Goal: Information Seeking & Learning: Learn about a topic

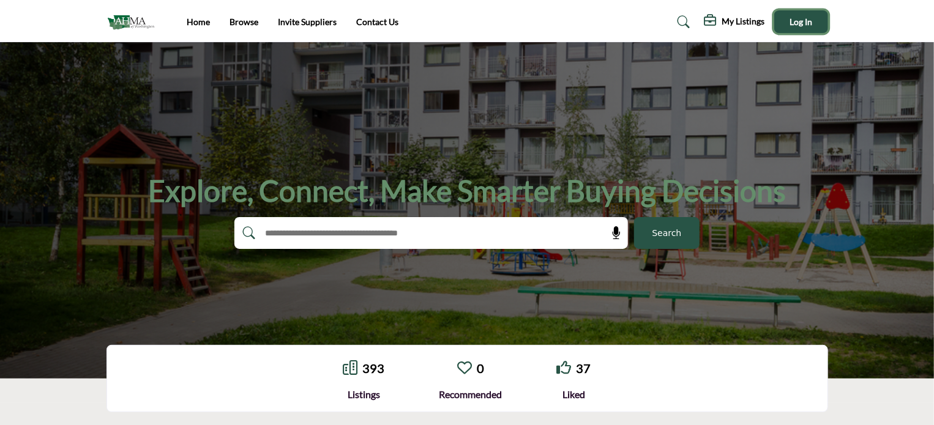
click at [789, 20] on button "Log In" at bounding box center [801, 21] width 54 height 23
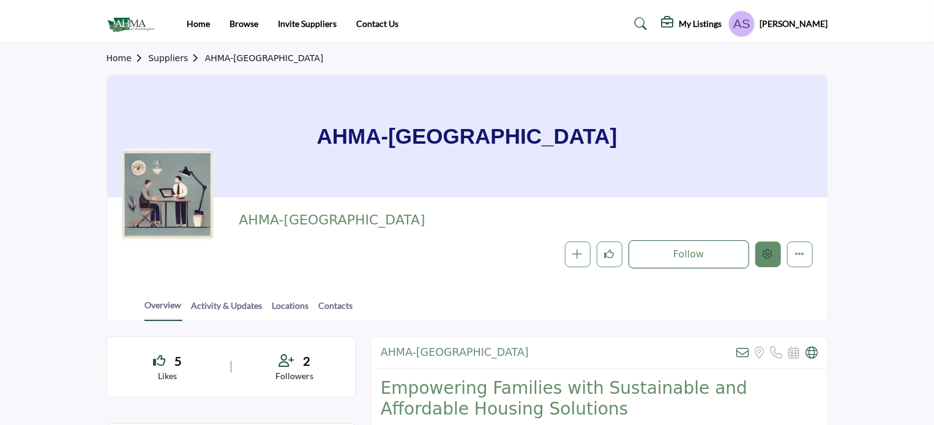
click at [759, 250] on button "Edit company" at bounding box center [768, 255] width 26 height 26
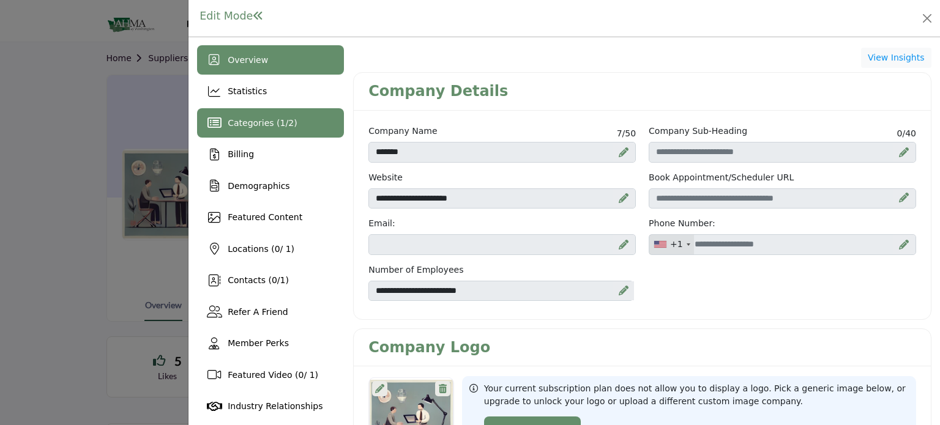
click at [267, 126] on span "Categories ( 1 / 2 )" at bounding box center [262, 123] width 69 height 10
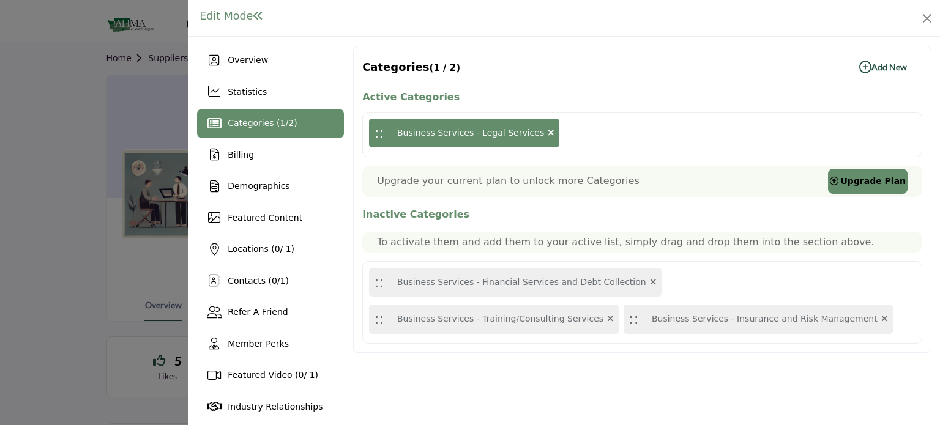
click at [883, 66] on b "Add New Add New" at bounding box center [884, 67] width 48 height 12
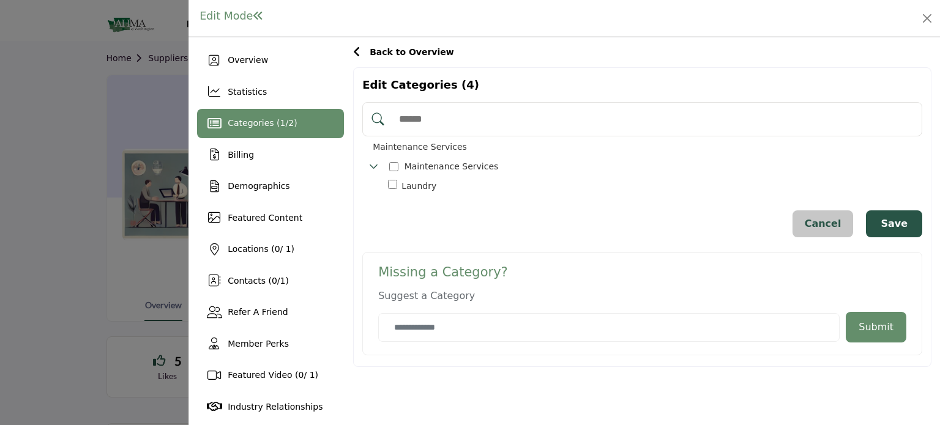
click at [397, 51] on span "Back to Overview" at bounding box center [412, 52] width 84 height 10
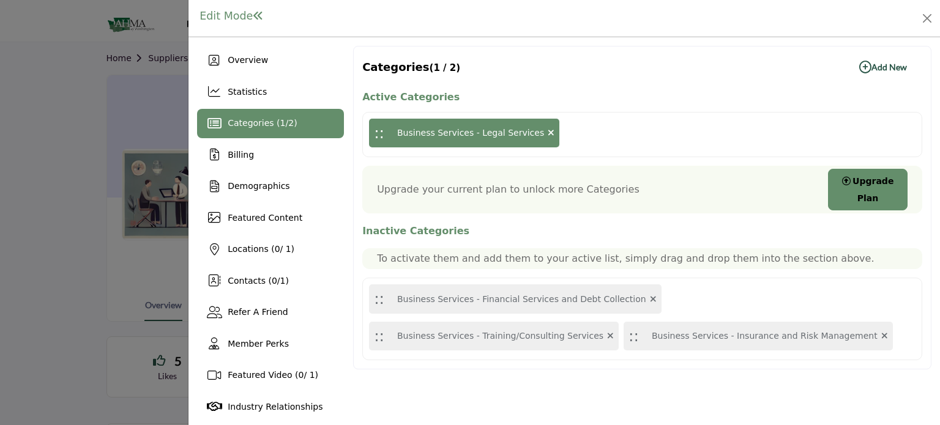
click at [885, 68] on b "Add New Add New" at bounding box center [884, 67] width 48 height 12
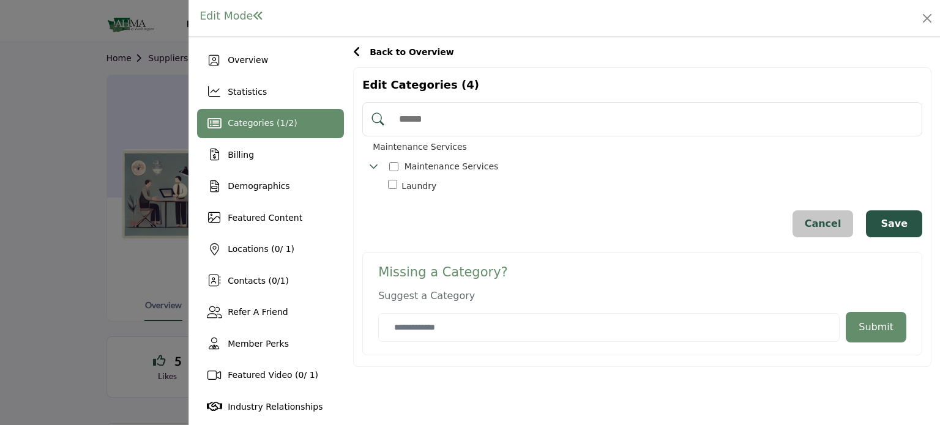
click at [119, 173] on div at bounding box center [470, 212] width 940 height 425
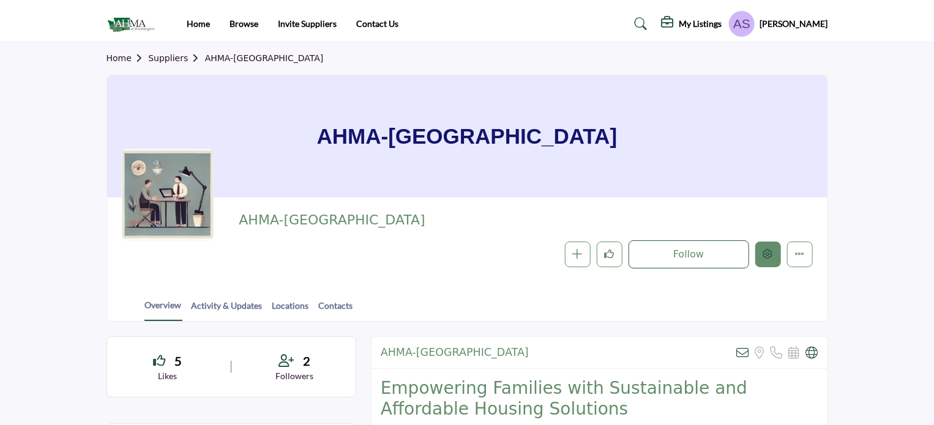
click at [765, 252] on icon "Edit company" at bounding box center [768, 254] width 10 height 10
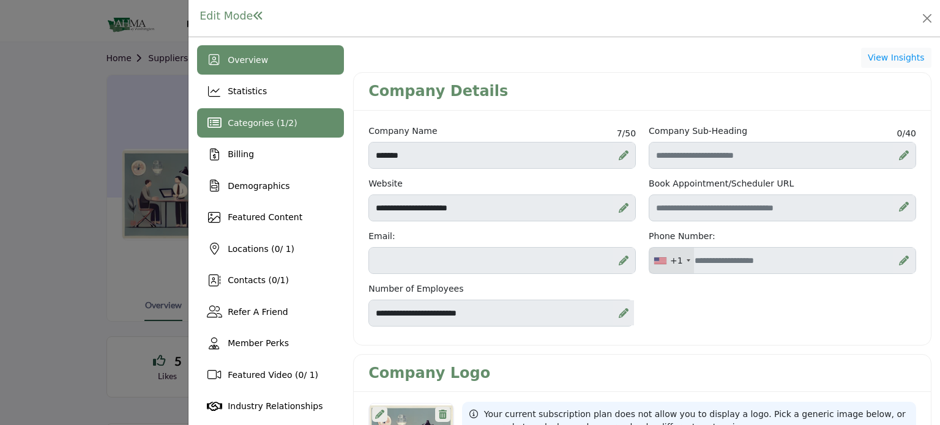
click at [266, 129] on div "Categories ( 1 / 2 )" at bounding box center [262, 123] width 69 height 13
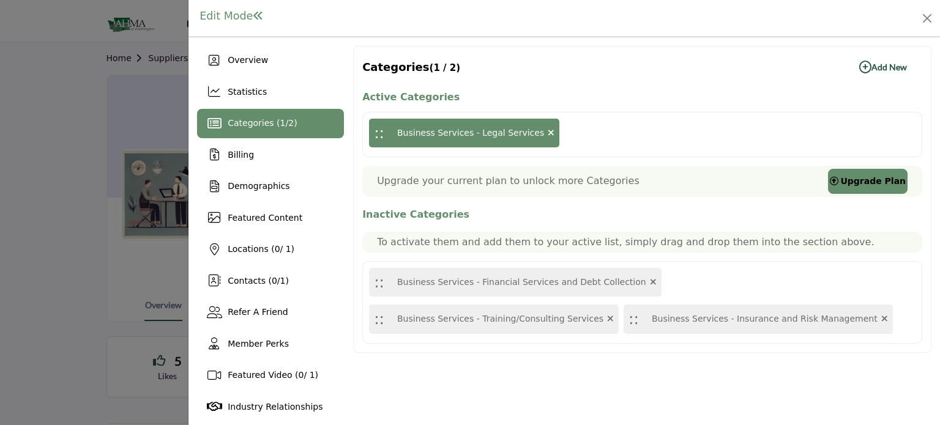
click at [874, 66] on b "Add New Add New" at bounding box center [884, 67] width 48 height 12
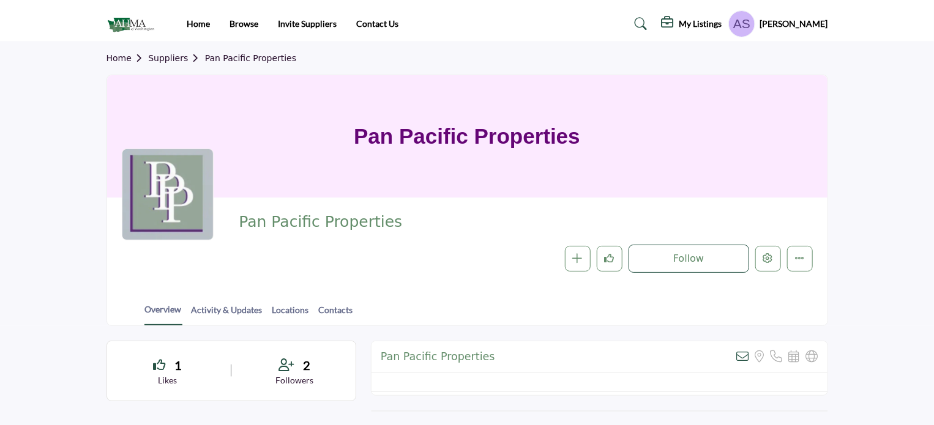
click at [130, 20] on img at bounding box center [134, 24] width 54 height 20
click at [765, 262] on icon "Edit company" at bounding box center [768, 258] width 10 height 10
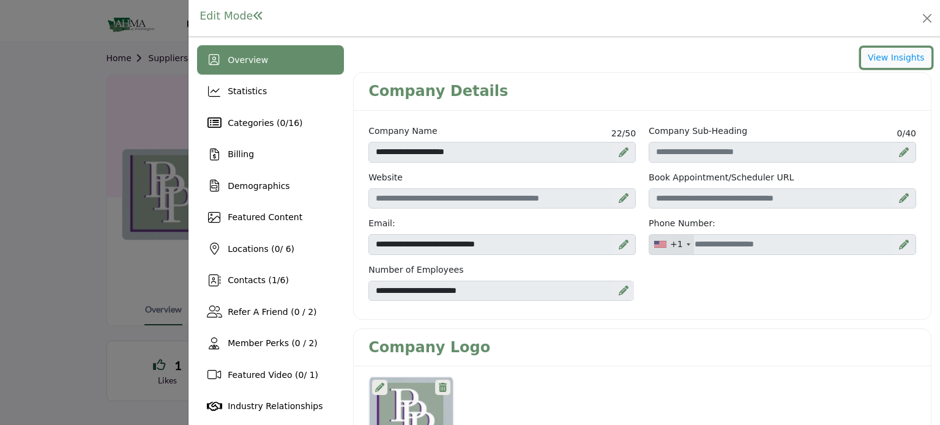
click at [886, 61] on button "View Insights" at bounding box center [896, 58] width 70 height 21
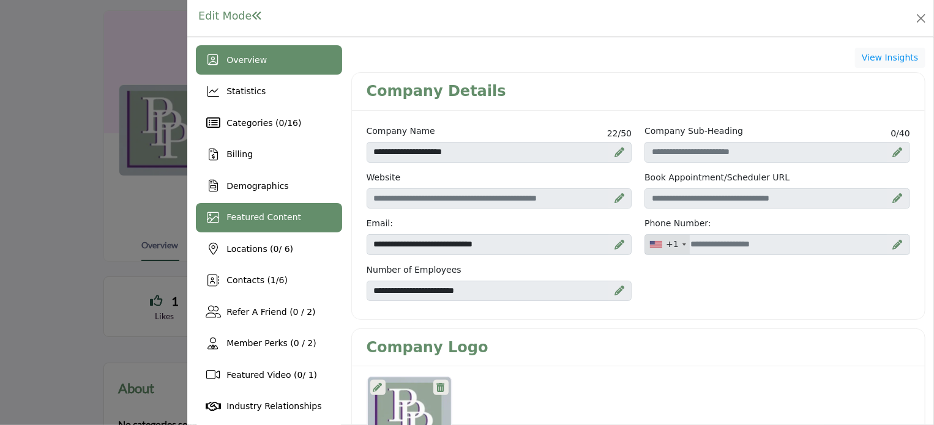
scroll to position [184, 0]
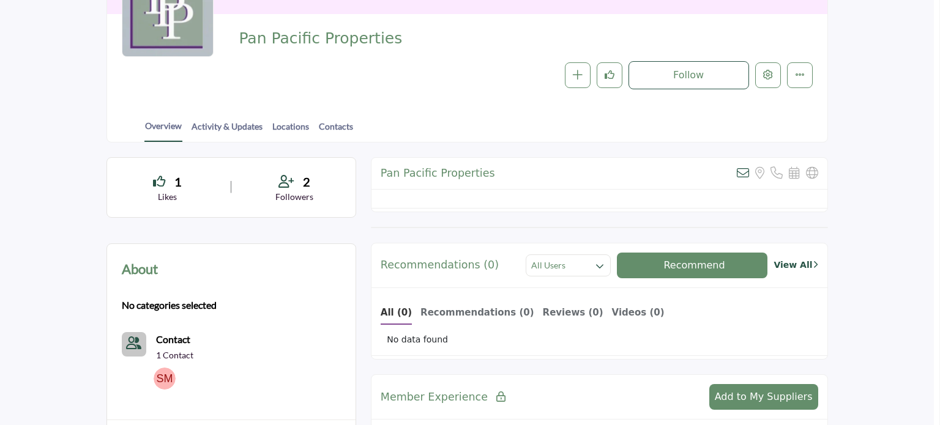
click at [85, 216] on div at bounding box center [470, 212] width 940 height 425
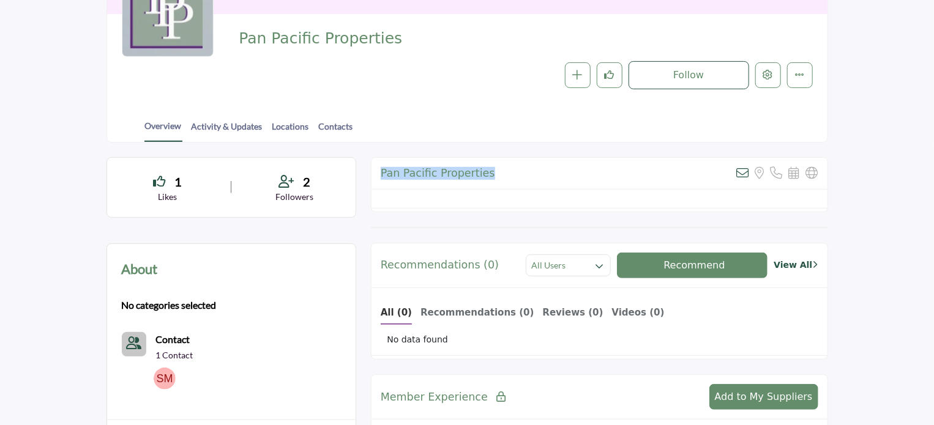
drag, startPoint x: 381, startPoint y: 163, endPoint x: 523, endPoint y: 174, distance: 143.1
click at [523, 174] on div "Pan Pacific Properties View email address of this listing Sorry, but we don't h…" at bounding box center [600, 174] width 456 height 32
drag, startPoint x: 447, startPoint y: 197, endPoint x: 459, endPoint y: 197, distance: 11.6
click at [458, 197] on div at bounding box center [600, 199] width 456 height 19
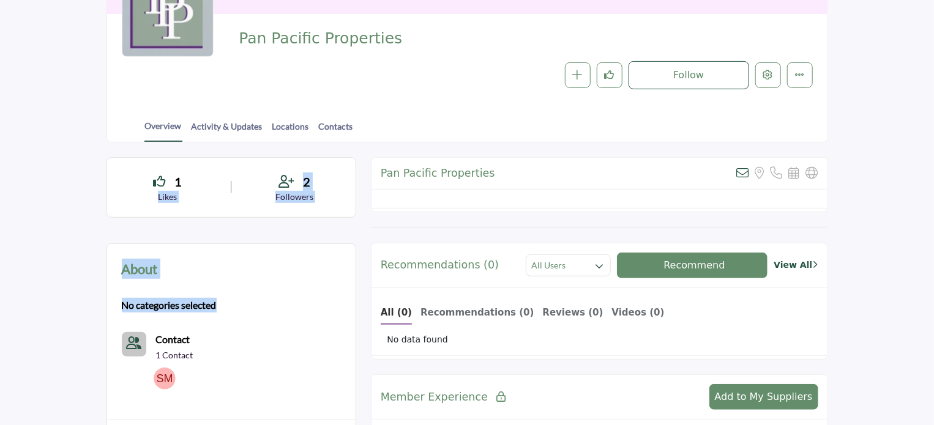
drag, startPoint x: 102, startPoint y: 201, endPoint x: 285, endPoint y: 240, distance: 187.1
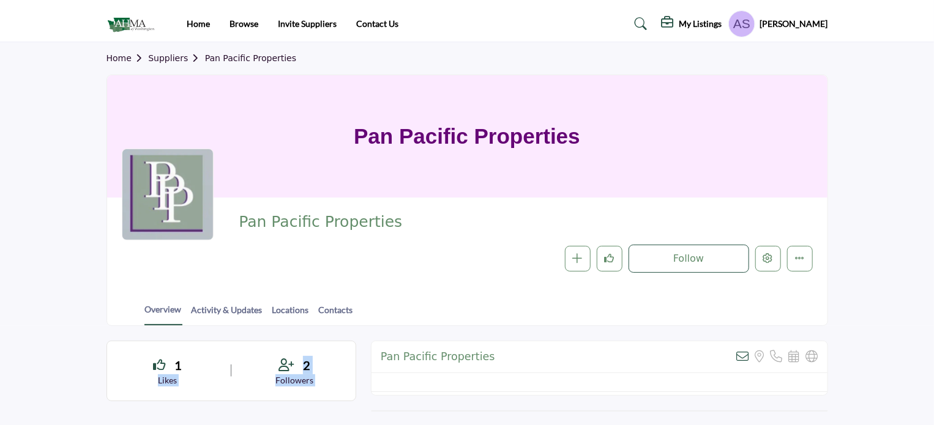
click at [135, 21] on img at bounding box center [134, 24] width 54 height 20
click at [788, 24] on h5 "[PERSON_NAME]" at bounding box center [794, 24] width 68 height 12
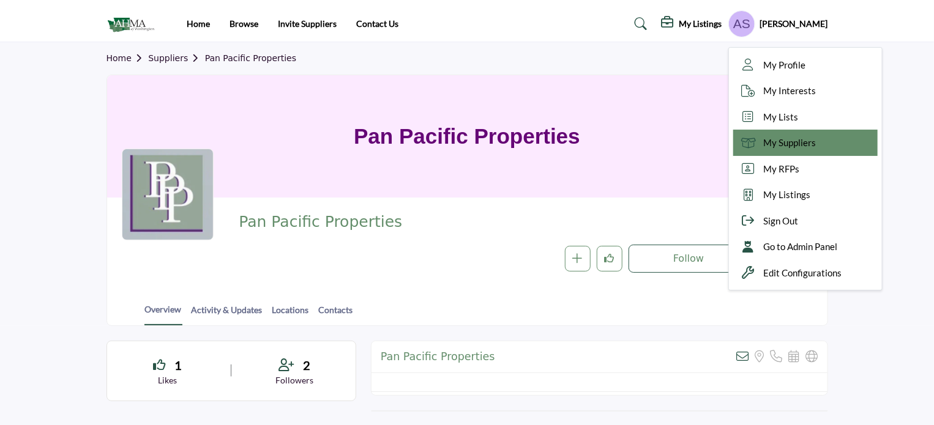
click at [809, 144] on span "My Suppliers" at bounding box center [790, 143] width 53 height 14
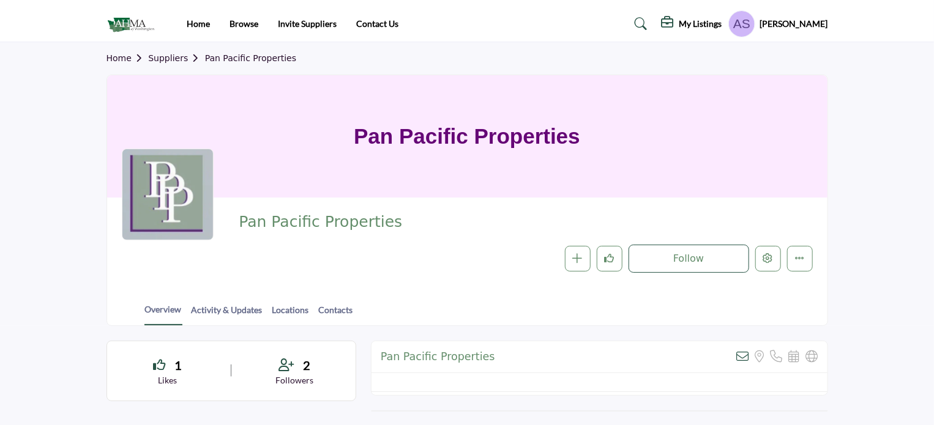
click at [129, 19] on img at bounding box center [134, 24] width 54 height 20
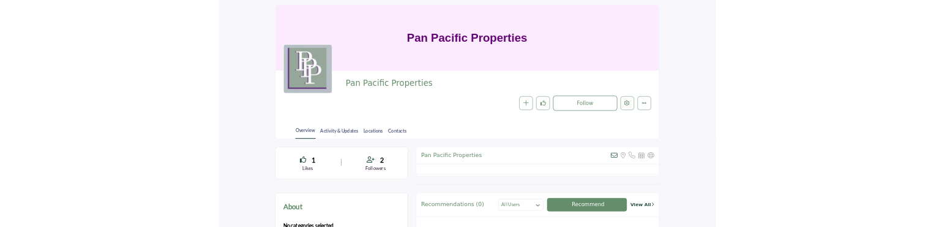
scroll to position [184, 0]
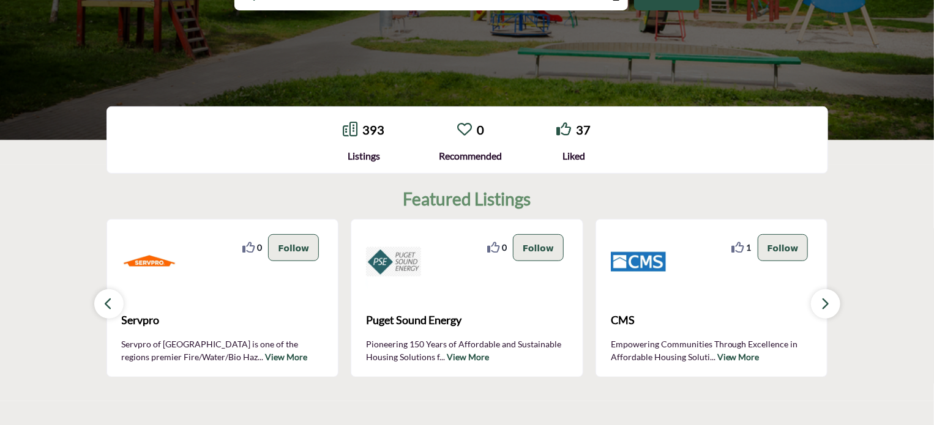
scroll to position [245, 0]
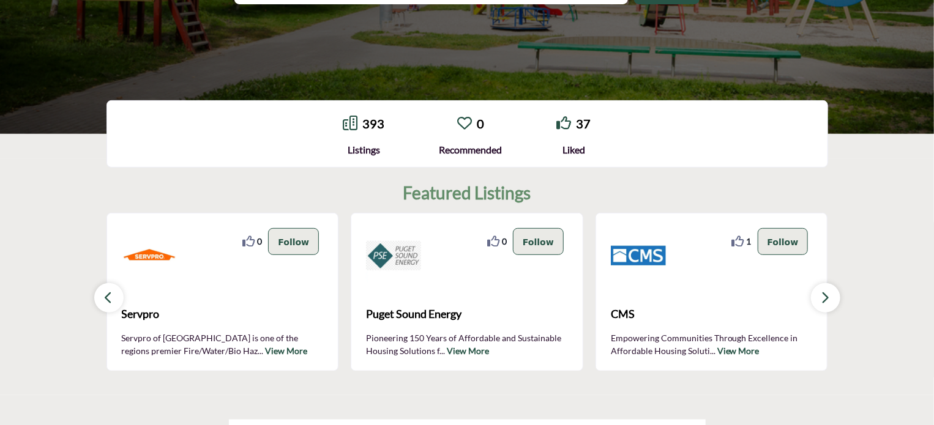
click at [479, 121] on link "0" at bounding box center [480, 123] width 7 height 15
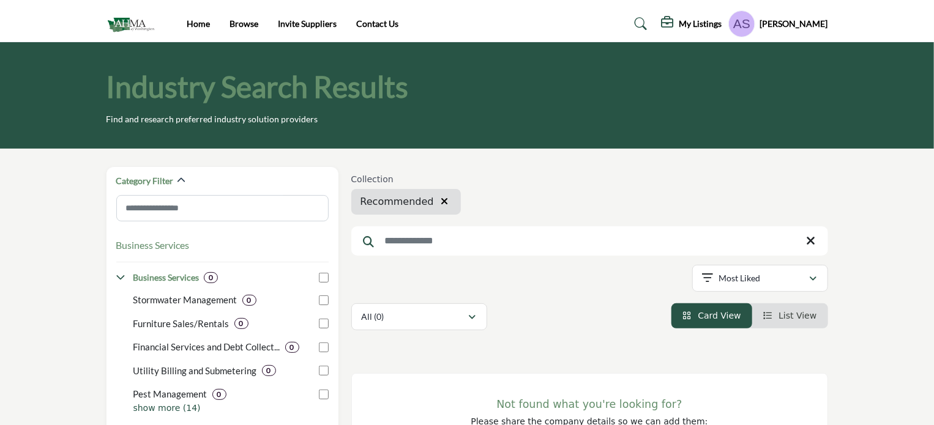
click at [441, 201] on icon "button" at bounding box center [444, 202] width 7 height 10
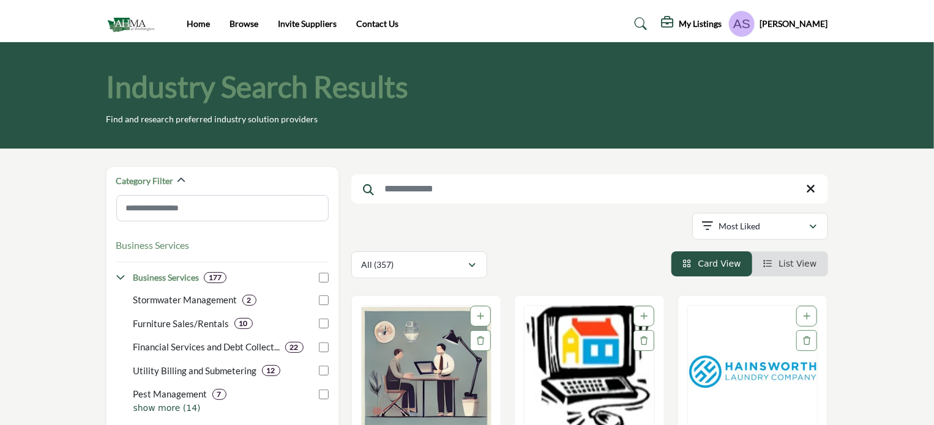
click at [473, 189] on input "Search Keyword" at bounding box center [589, 188] width 477 height 29
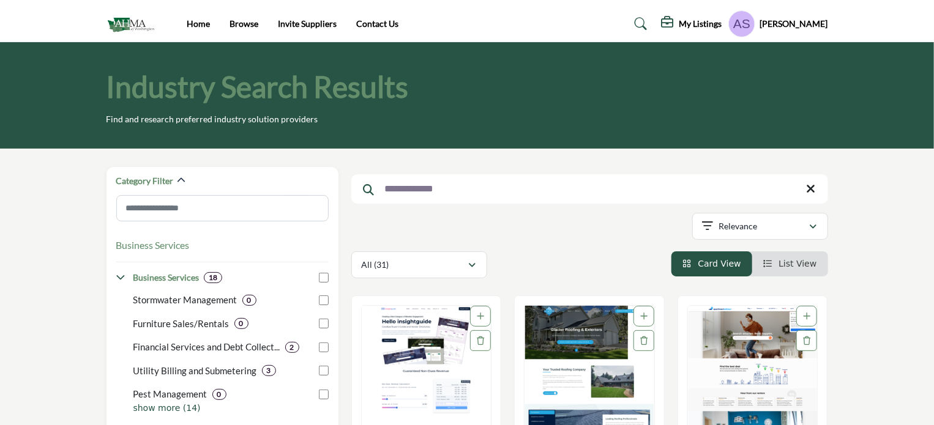
type input "**********"
click at [526, 230] on div "Showing 21 results out of 31 For "insight guide"" at bounding box center [589, 228] width 477 height 31
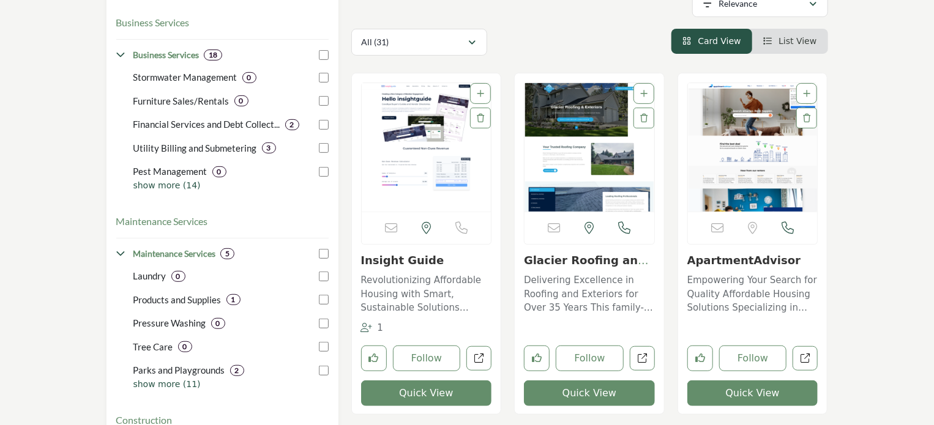
scroll to position [245, 0]
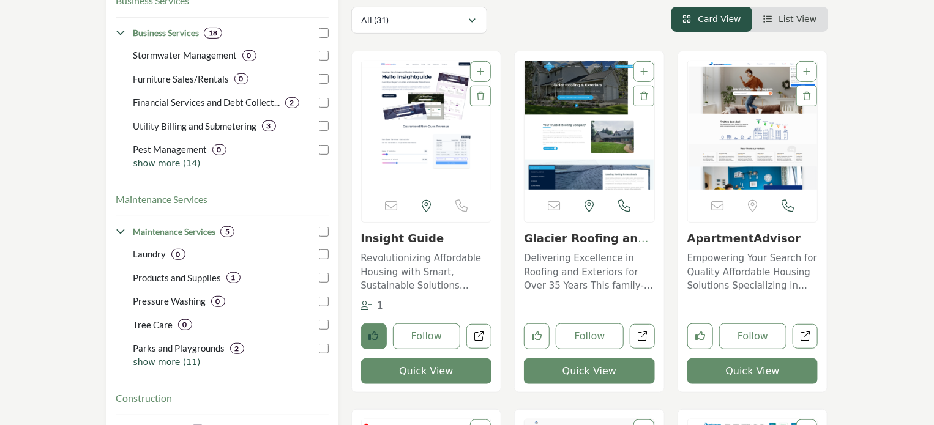
click at [371, 336] on icon "Like listing" at bounding box center [374, 336] width 10 height 10
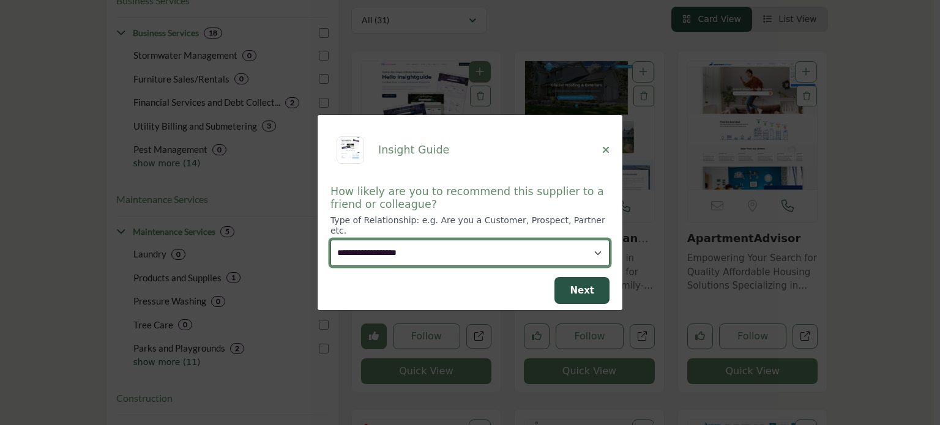
click at [429, 248] on select "**********" at bounding box center [470, 253] width 279 height 26
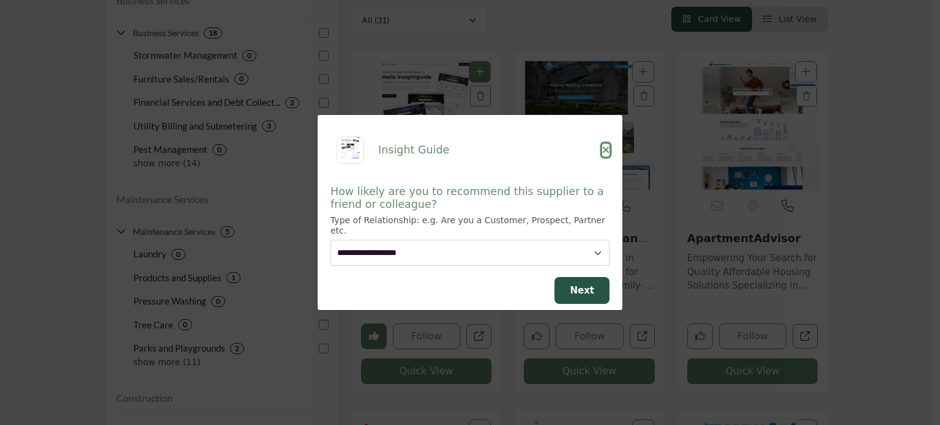
click at [606, 155] on icon "Close" at bounding box center [605, 150] width 7 height 10
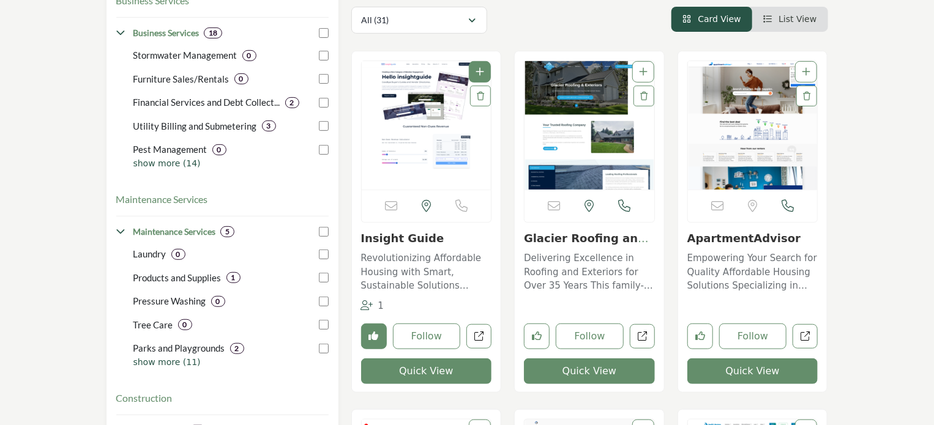
click at [377, 337] on icon "Unlike company" at bounding box center [374, 336] width 10 height 10
click at [372, 334] on icon "Like listing" at bounding box center [374, 336] width 10 height 10
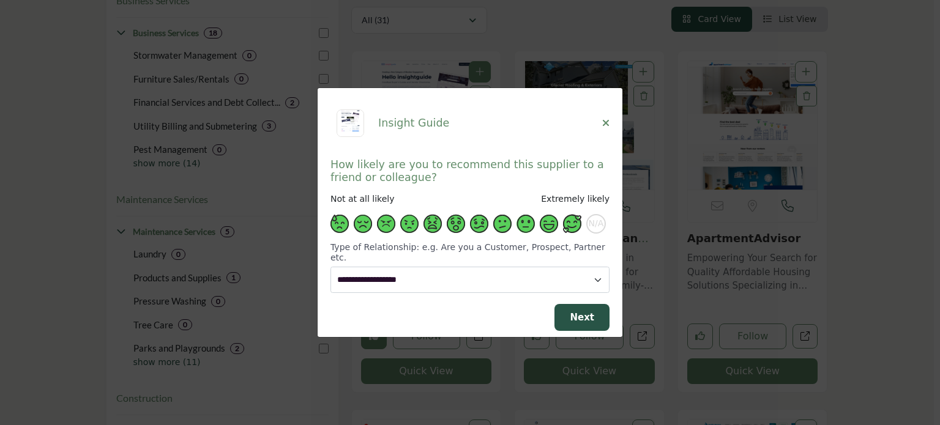
click at [568, 233] on span "Supplier Rating and Recommendation Modal for Insight Guide" at bounding box center [572, 224] width 18 height 18
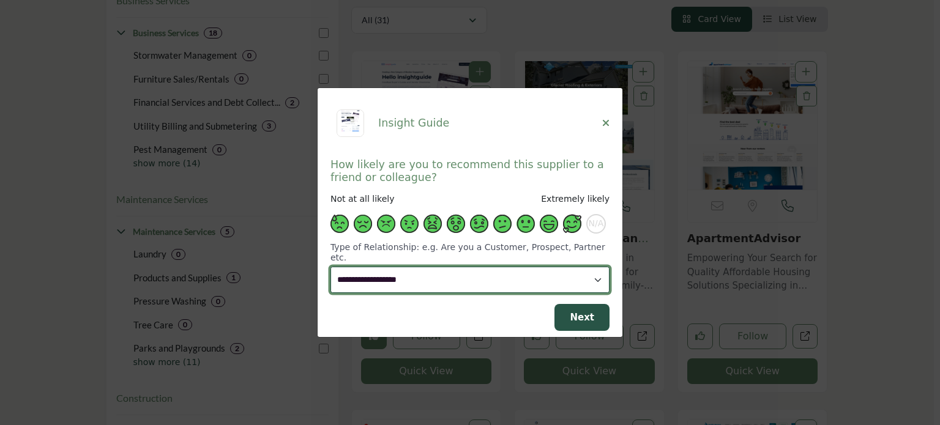
click at [441, 279] on select "**********" at bounding box center [470, 280] width 279 height 26
click at [331, 267] on select "**********" at bounding box center [470, 280] width 279 height 26
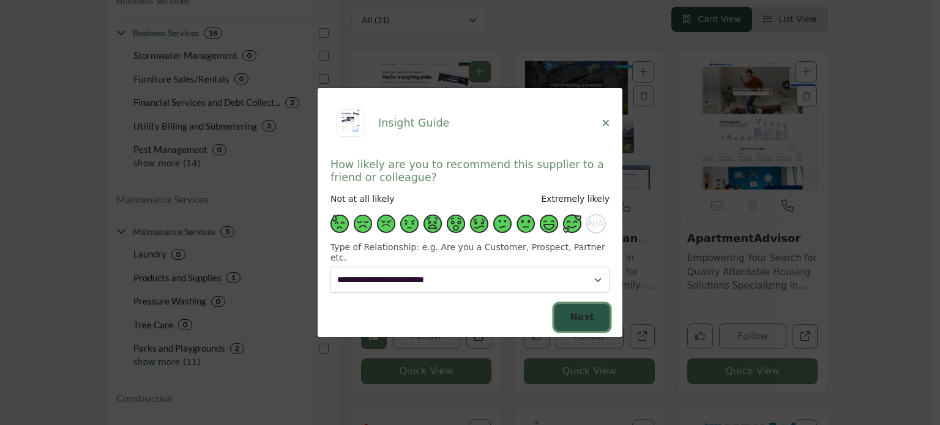
click at [574, 312] on span "Next" at bounding box center [582, 317] width 24 height 11
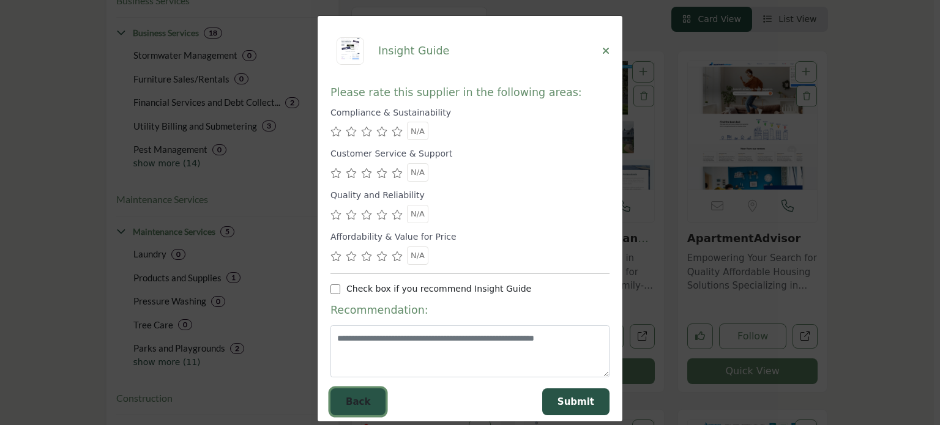
click at [340, 400] on button "Back" at bounding box center [358, 403] width 55 height 28
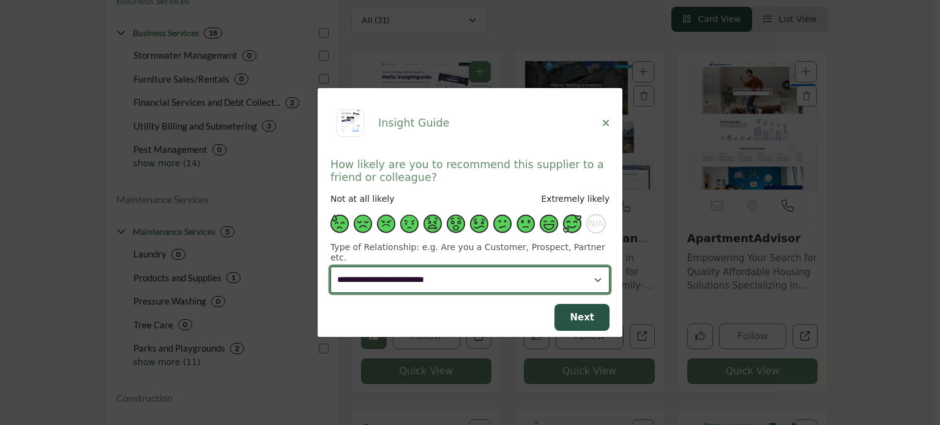
drag, startPoint x: 427, startPoint y: 285, endPoint x: 430, endPoint y: 277, distance: 8.8
click at [427, 285] on select "**********" at bounding box center [470, 280] width 279 height 26
select select "**********"
click at [331, 267] on select "**********" at bounding box center [470, 280] width 279 height 26
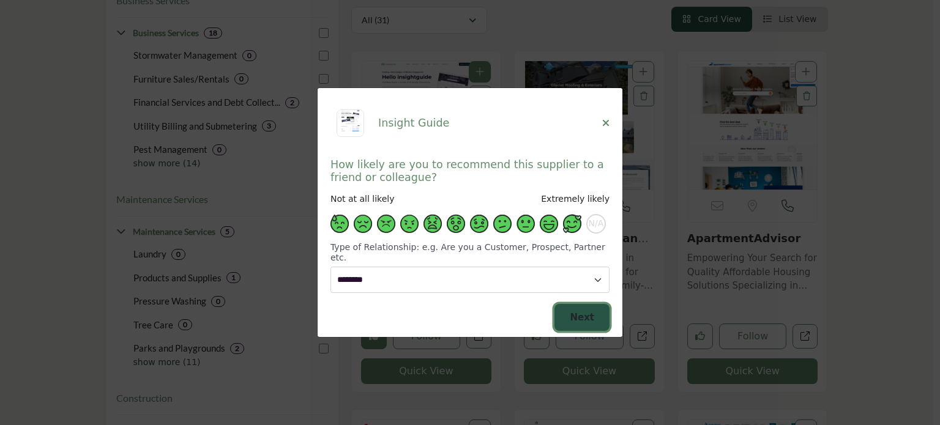
click at [569, 312] on button "Next" at bounding box center [582, 318] width 55 height 28
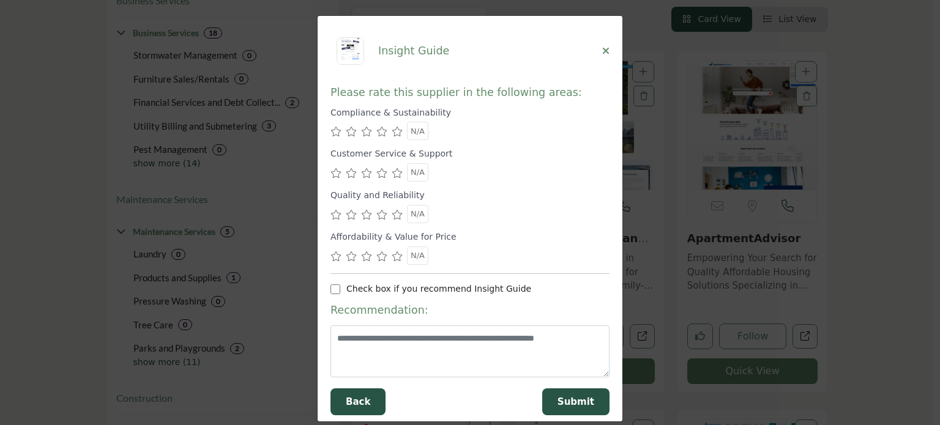
click at [396, 131] on icon "Supplier Rating and Recommendation Modal for Insight Guide" at bounding box center [397, 132] width 11 height 10
click at [394, 171] on icon "Supplier Rating and Recommendation Modal for Insight Guide" at bounding box center [397, 173] width 11 height 10
click at [393, 214] on icon "Supplier Rating and Recommendation Modal for Insight Guide" at bounding box center [397, 215] width 11 height 10
click at [398, 257] on icon "Supplier Rating and Recommendation Modal for Insight Guide" at bounding box center [397, 257] width 11 height 10
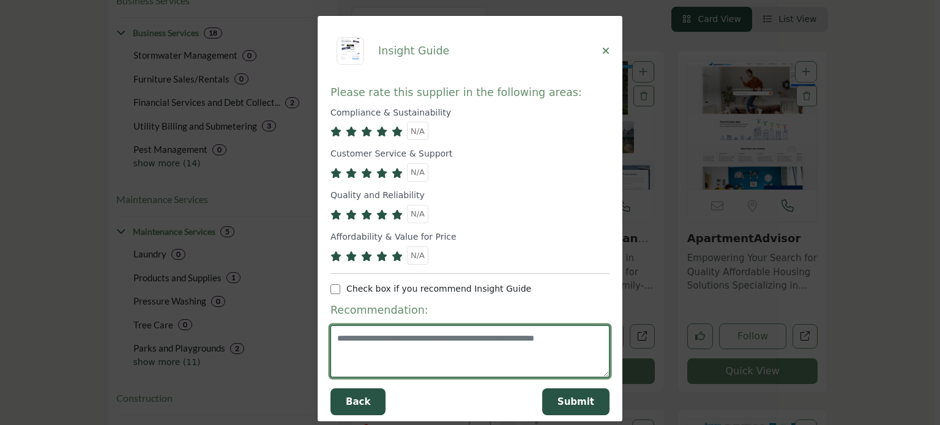
click at [397, 348] on textarea "Supplier Rating and Recommendation Modal for Insight Guide" at bounding box center [470, 352] width 279 height 52
type textarea "****"
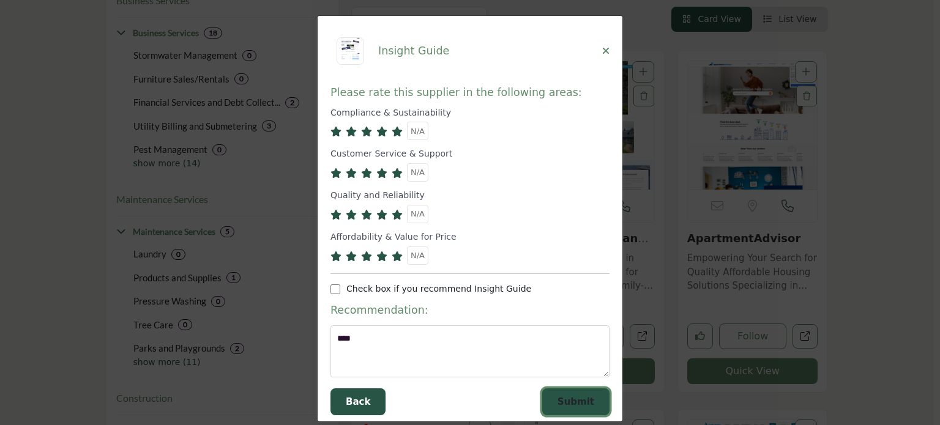
click at [568, 397] on span "Submit" at bounding box center [576, 402] width 37 height 11
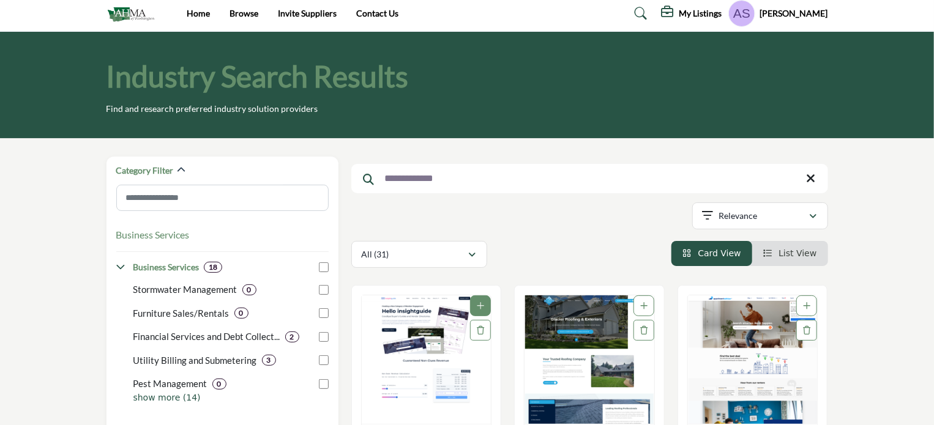
scroll to position [0, 0]
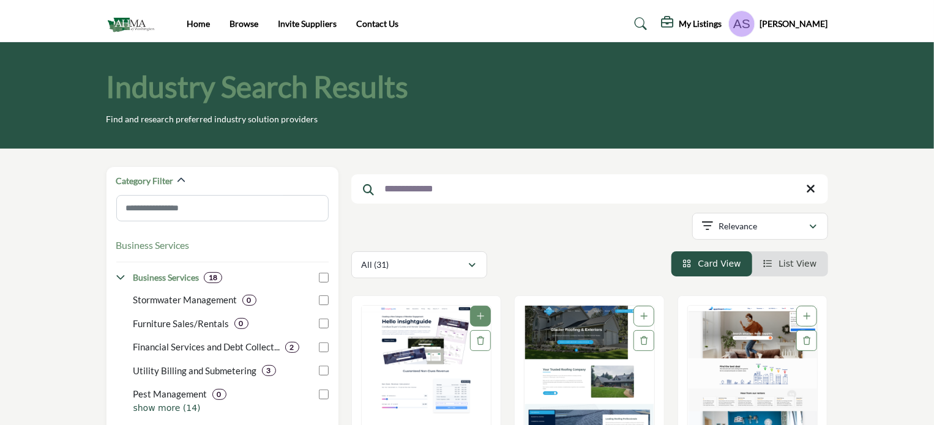
click at [126, 23] on img at bounding box center [134, 24] width 54 height 20
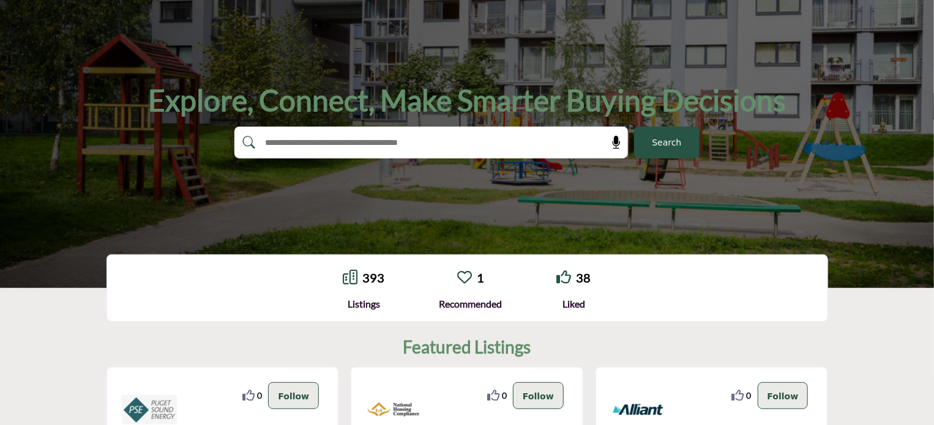
scroll to position [122, 0]
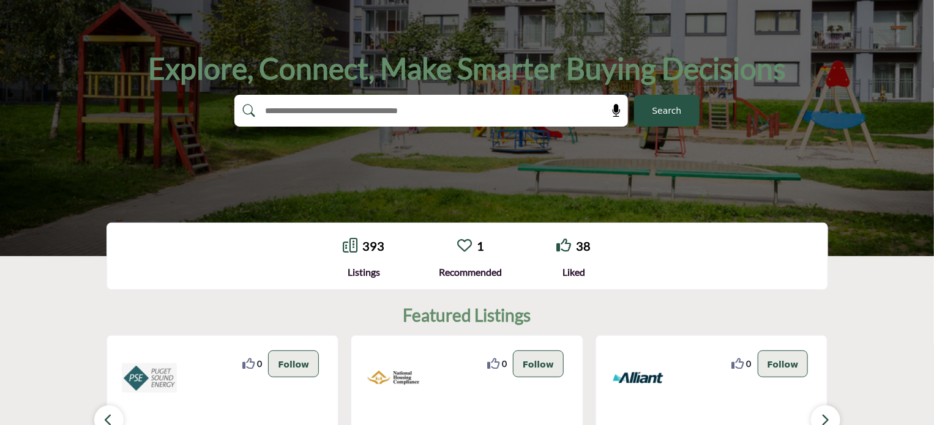
click at [481, 247] on link "1" at bounding box center [480, 246] width 7 height 15
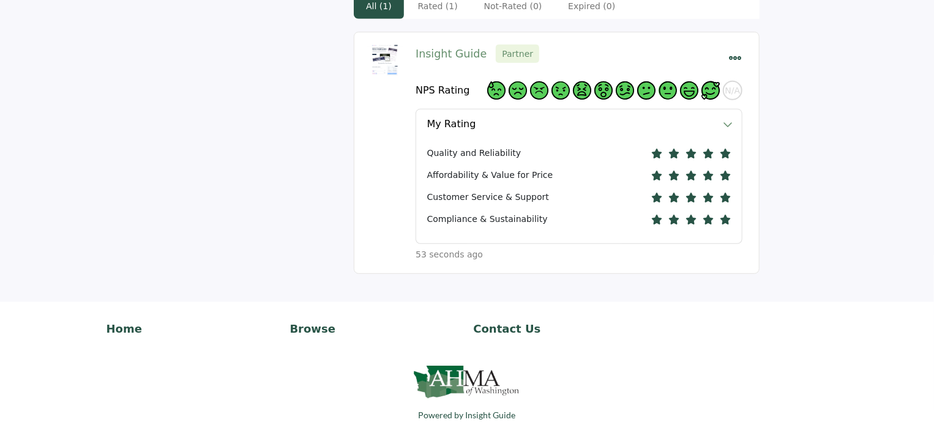
scroll to position [245, 0]
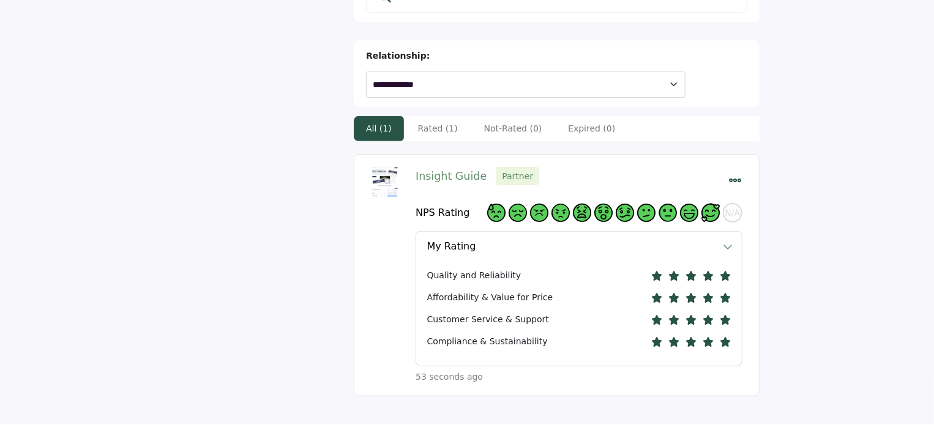
click at [737, 174] on icon "Select Dropdown Menu Options" at bounding box center [735, 180] width 13 height 13
click at [296, 204] on div "My Interests My Interests My Lists" at bounding box center [257, 111] width 179 height 623
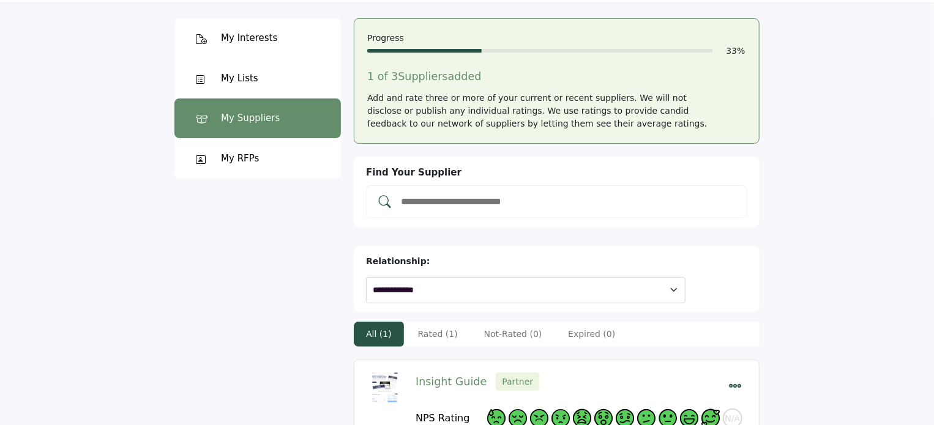
scroll to position [0, 0]
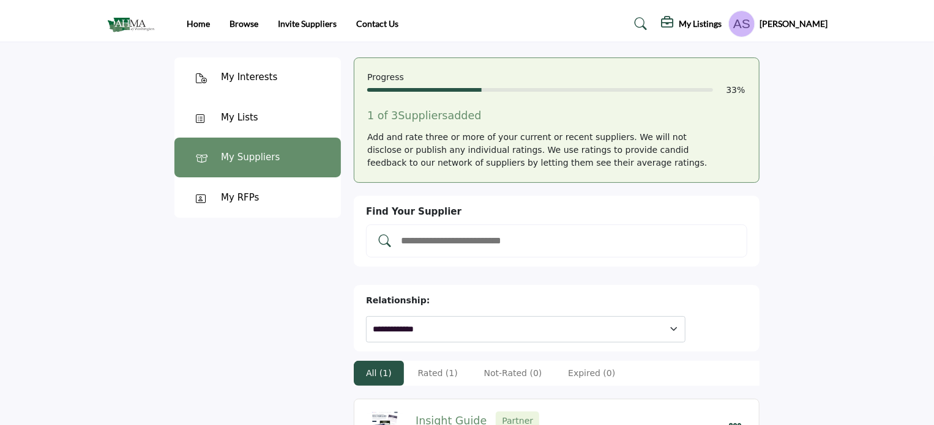
click at [131, 24] on img at bounding box center [134, 24] width 54 height 20
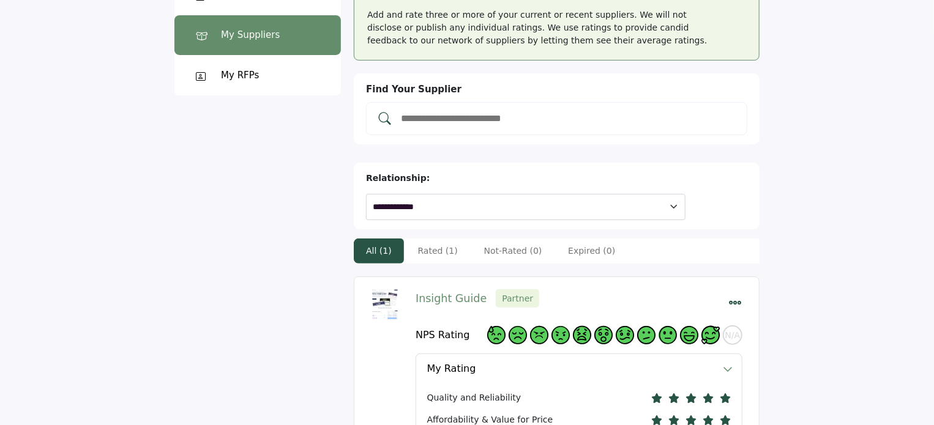
scroll to position [245, 0]
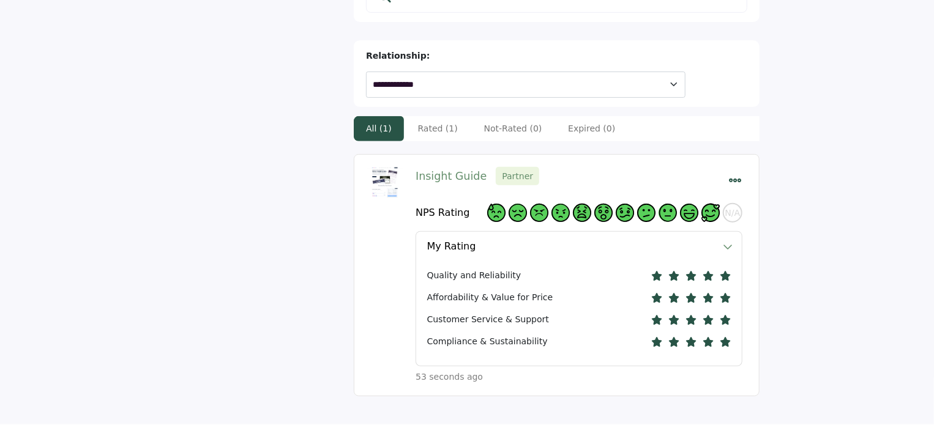
click at [735, 174] on icon "Select Dropdown Menu Options" at bounding box center [735, 180] width 13 height 13
click at [771, 225] on button "Remove Supplier" at bounding box center [792, 237] width 127 height 24
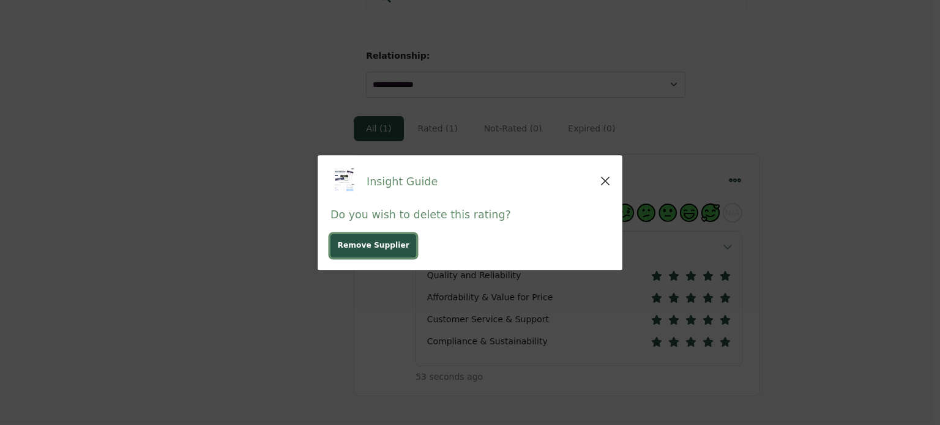
click at [365, 250] on span "Remove Supplier" at bounding box center [374, 245] width 72 height 11
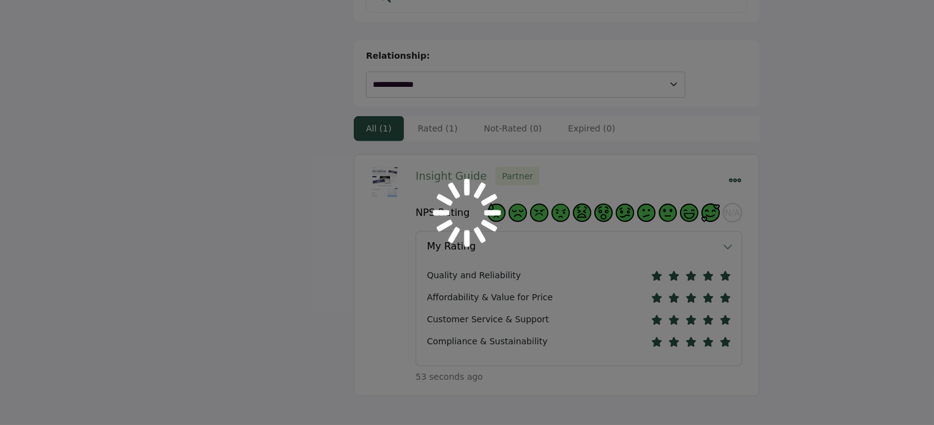
scroll to position [211, 0]
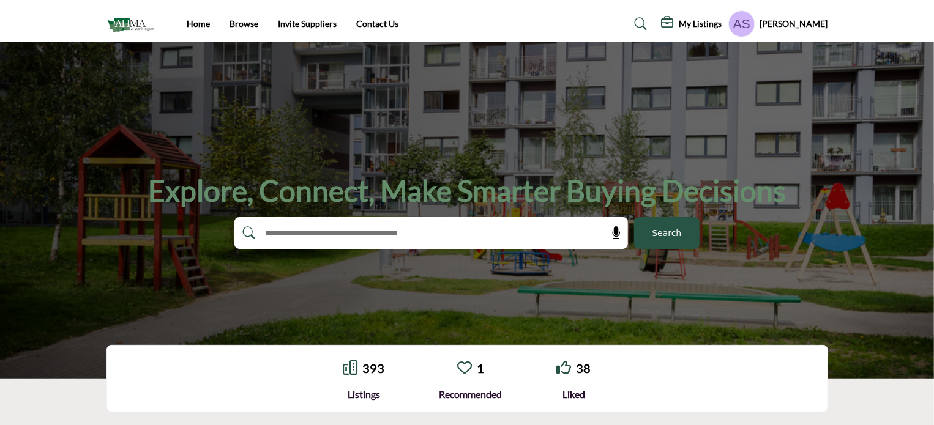
click at [482, 372] on link "1" at bounding box center [480, 368] width 7 height 15
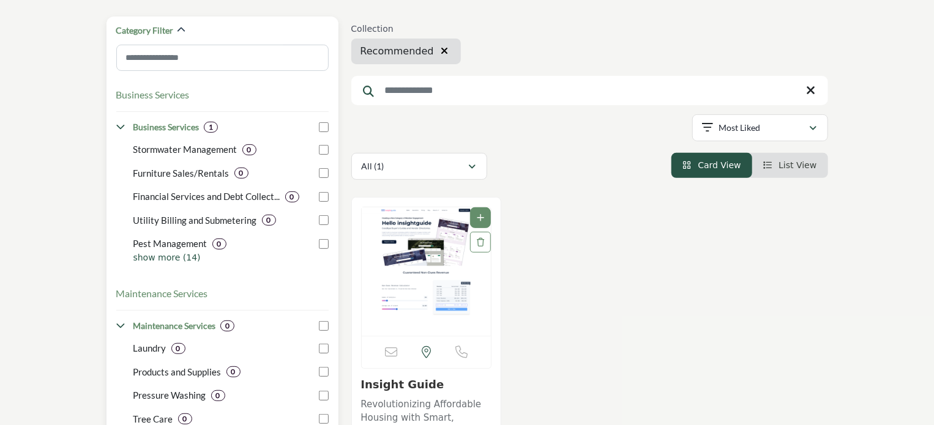
scroll to position [122, 0]
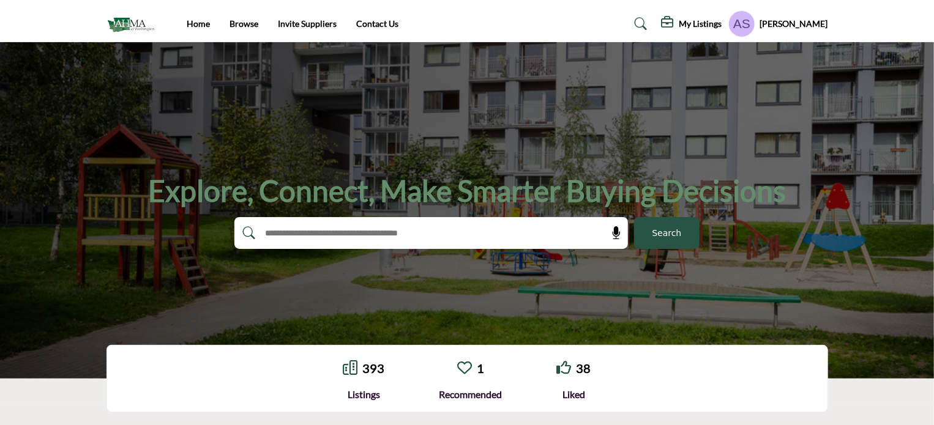
click at [122, 23] on img at bounding box center [134, 24] width 54 height 20
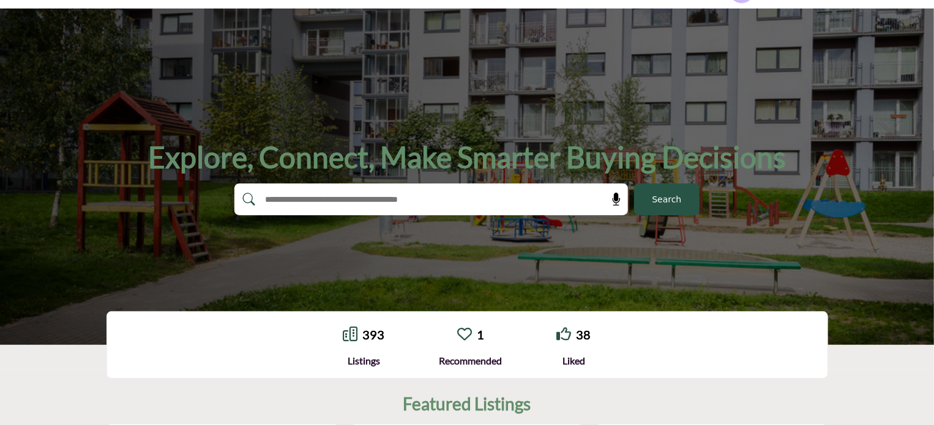
scroll to position [61, 0]
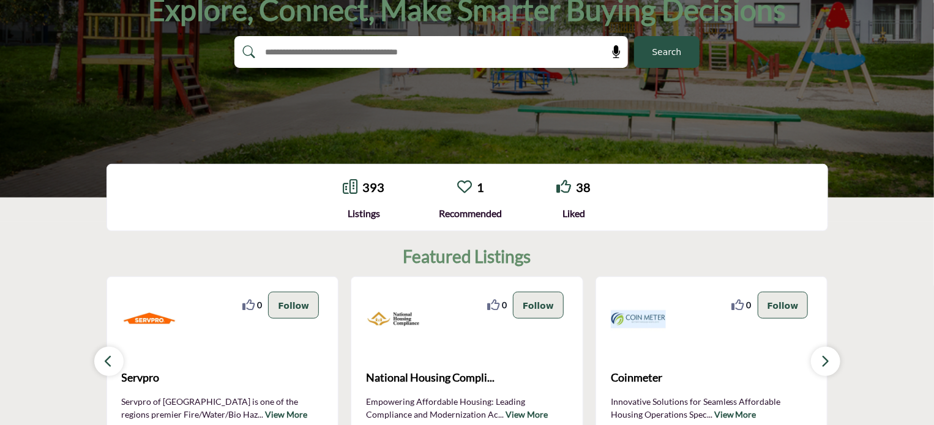
scroll to position [184, 0]
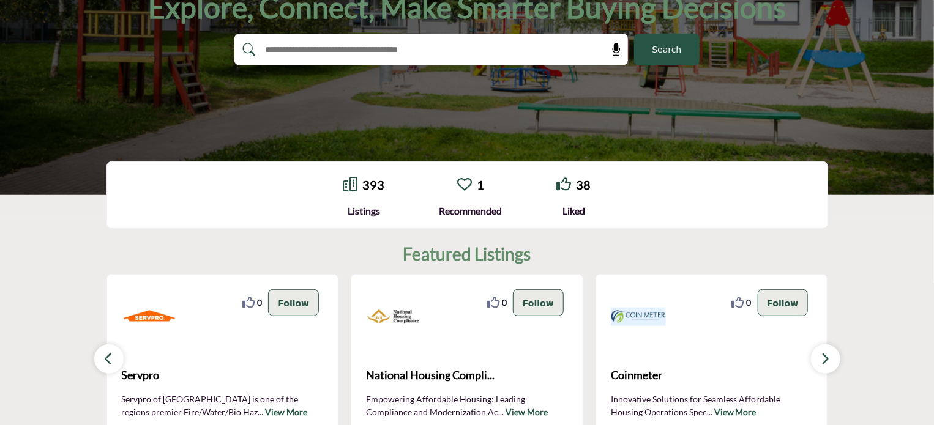
click at [482, 186] on link "1" at bounding box center [480, 185] width 7 height 15
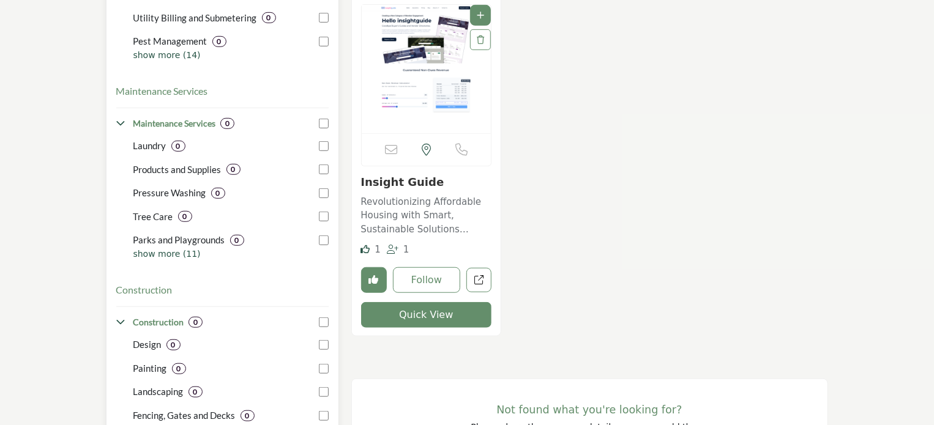
scroll to position [367, 0]
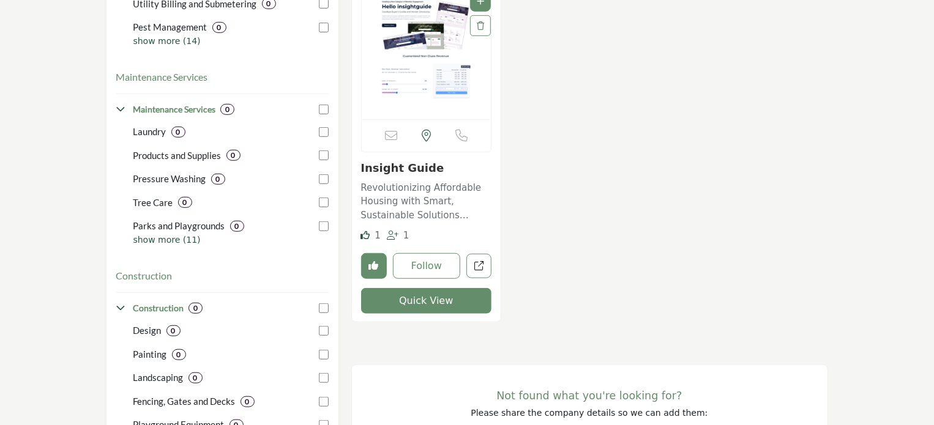
click at [372, 266] on icon "Unlike company" at bounding box center [374, 266] width 10 height 10
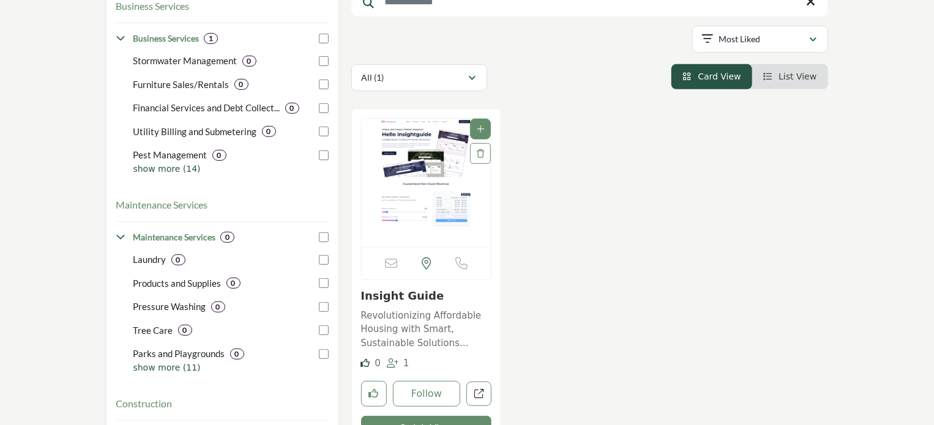
scroll to position [306, 0]
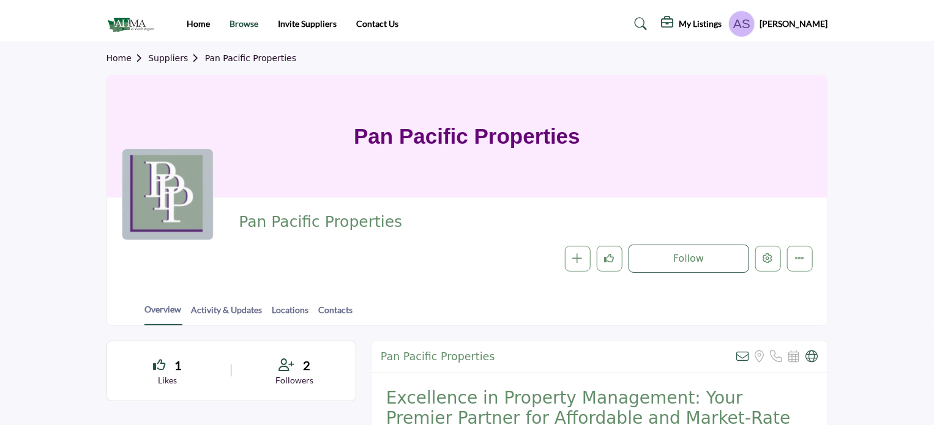
click at [238, 23] on link "Browse" at bounding box center [244, 23] width 29 height 10
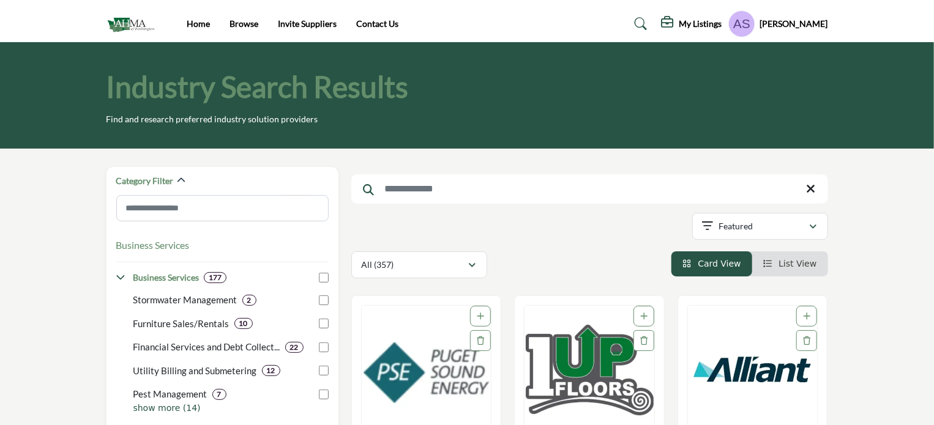
click at [458, 183] on input "Search Keyword" at bounding box center [589, 188] width 477 height 29
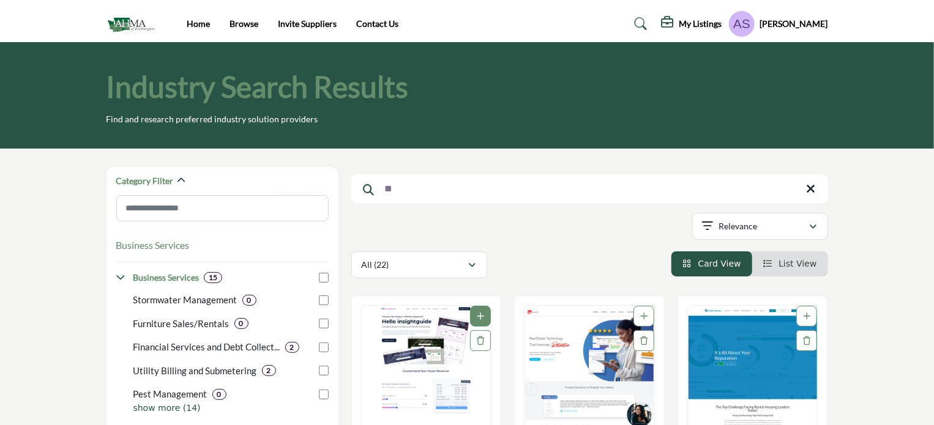
type input "*"
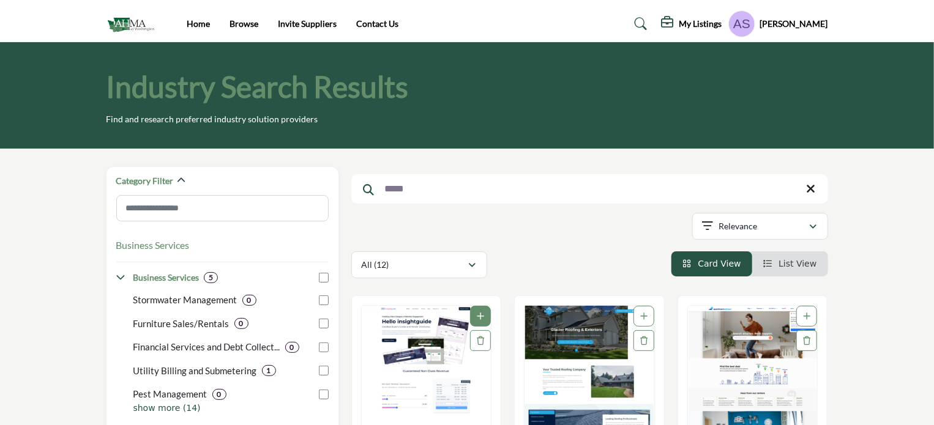
scroll to position [245, 0]
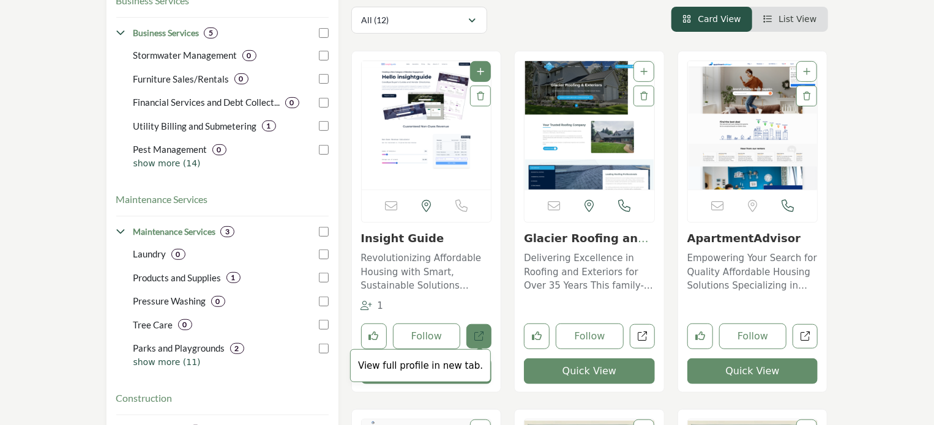
click at [476, 337] on icon "Open insight-guide in new tab" at bounding box center [478, 336] width 9 height 9
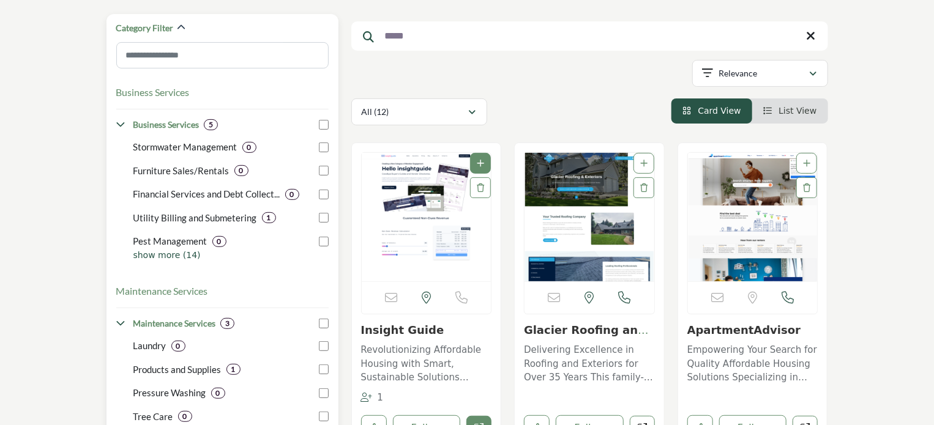
scroll to position [0, 0]
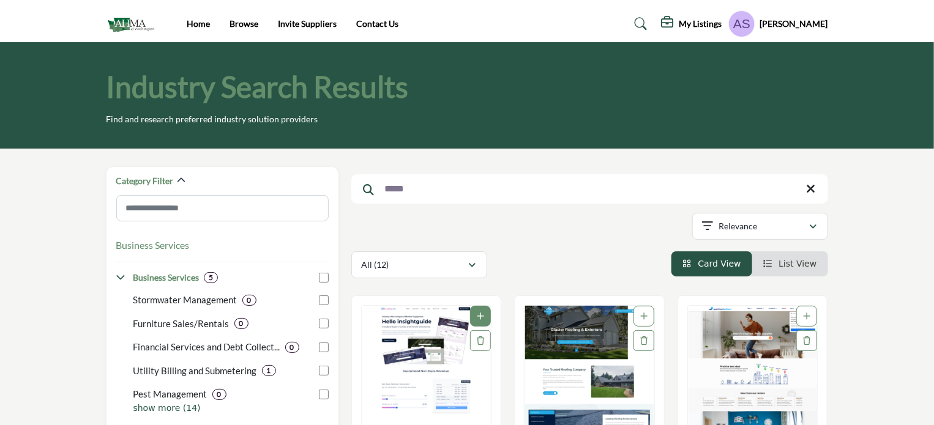
click at [791, 24] on h5 "[PERSON_NAME]" at bounding box center [794, 24] width 68 height 12
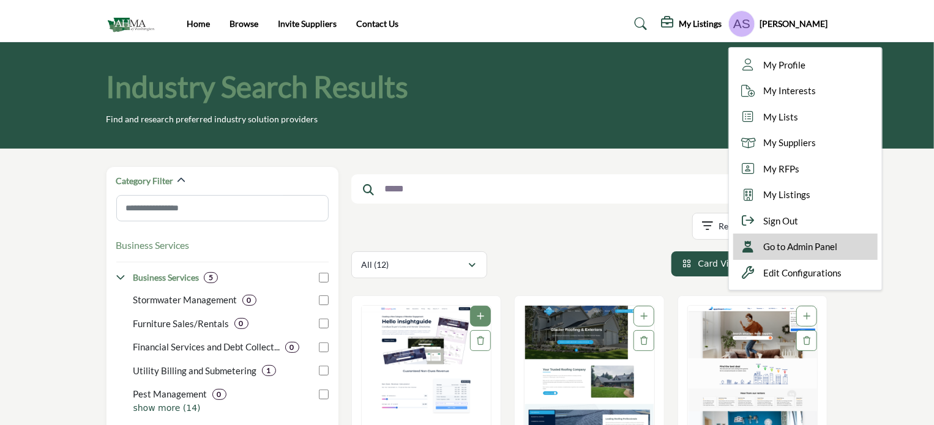
click at [806, 244] on span "Go to Admin Panel" at bounding box center [801, 247] width 74 height 14
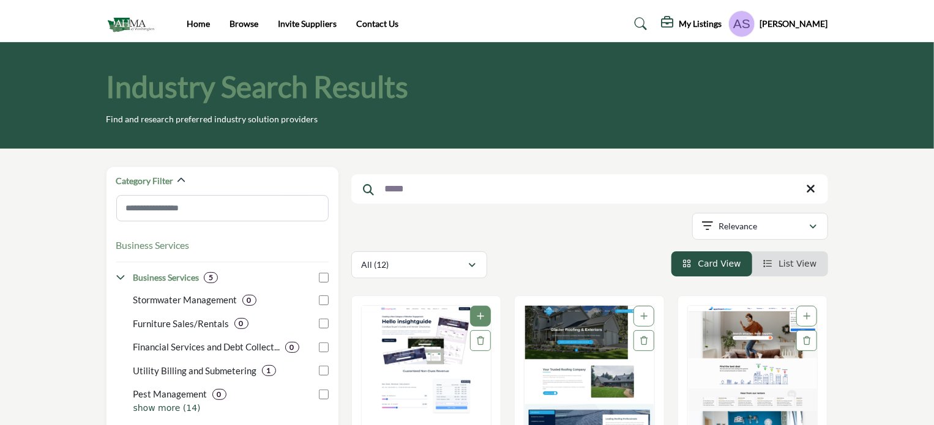
click at [421, 189] on input "*****" at bounding box center [589, 188] width 477 height 29
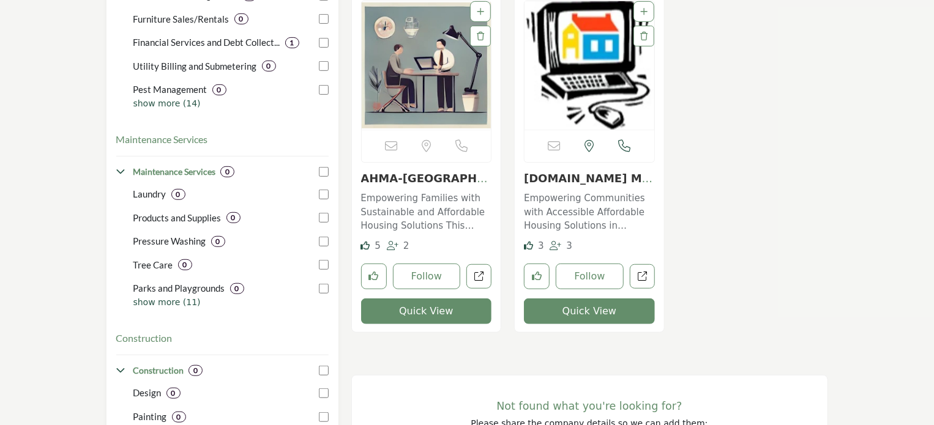
scroll to position [306, 0]
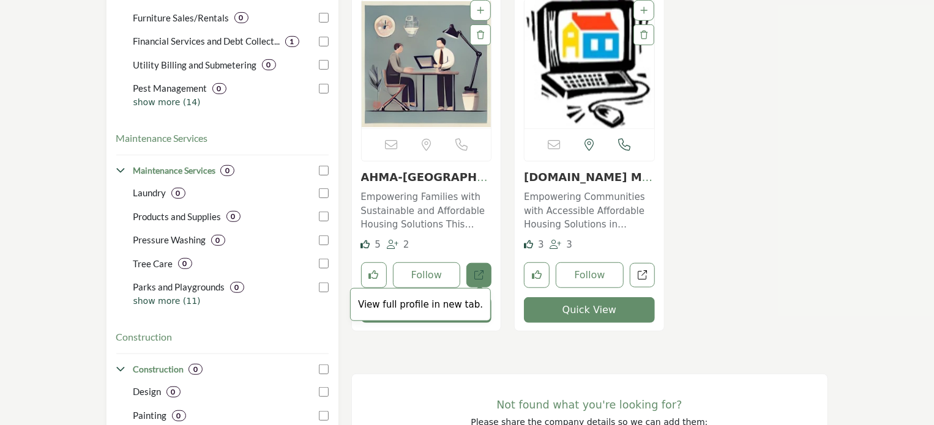
type input "****"
click at [476, 278] on icon "Open ahma-wa in new tab" at bounding box center [478, 275] width 9 height 9
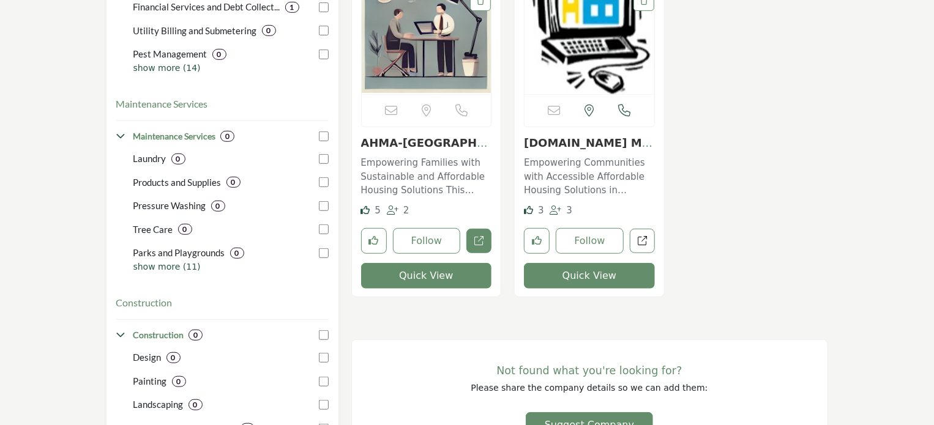
scroll to position [367, 0]
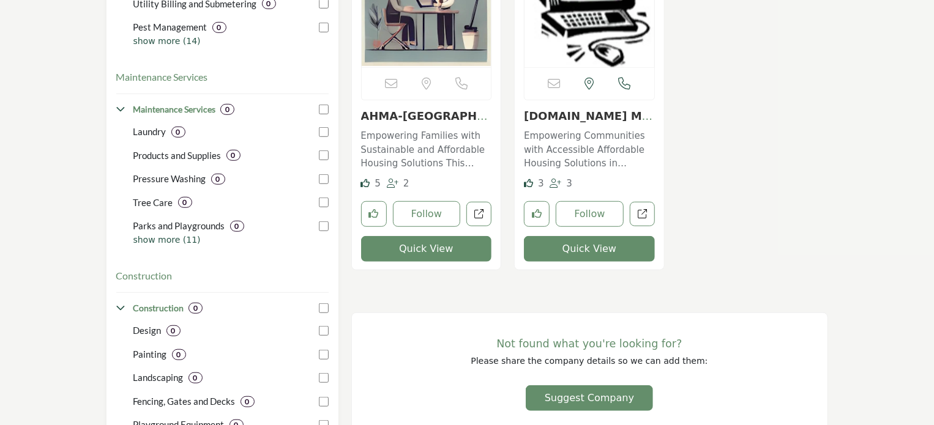
click at [476, 296] on div "Likes 2" at bounding box center [589, 178] width 477 height 517
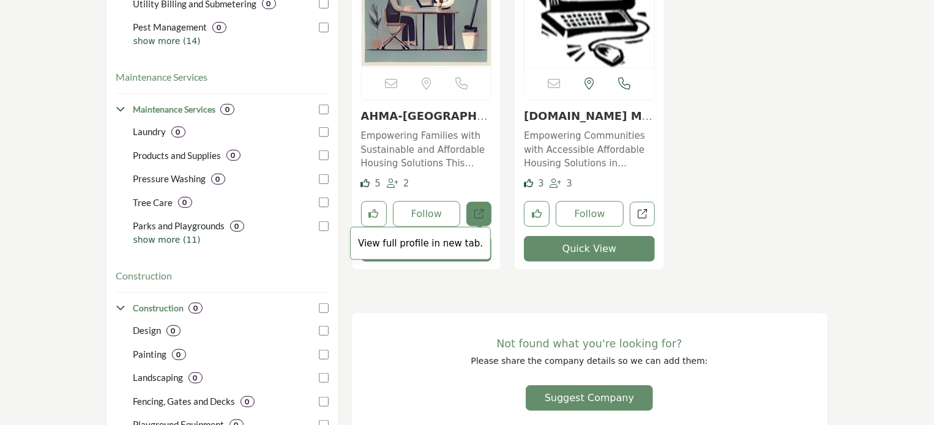
click at [480, 215] on icon "Open ahma-wa in new tab" at bounding box center [478, 213] width 9 height 9
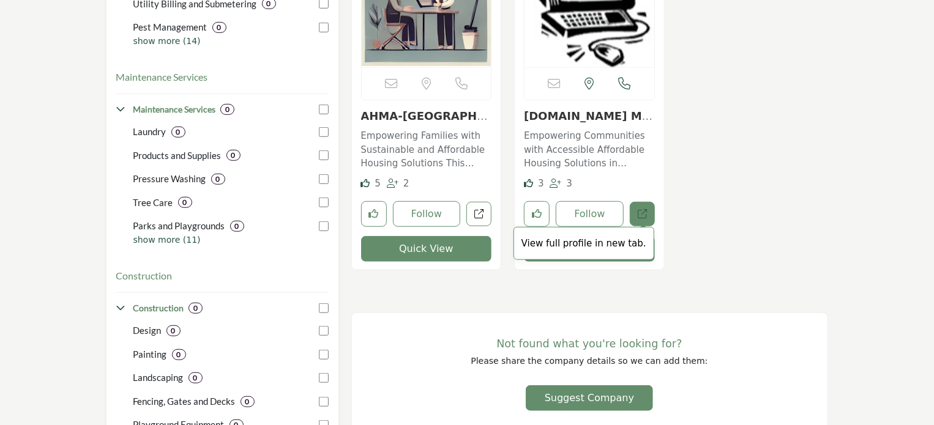
click at [638, 212] on icon "Open aptfinderorg-multifamily-affordable-properties in new tab" at bounding box center [642, 213] width 9 height 9
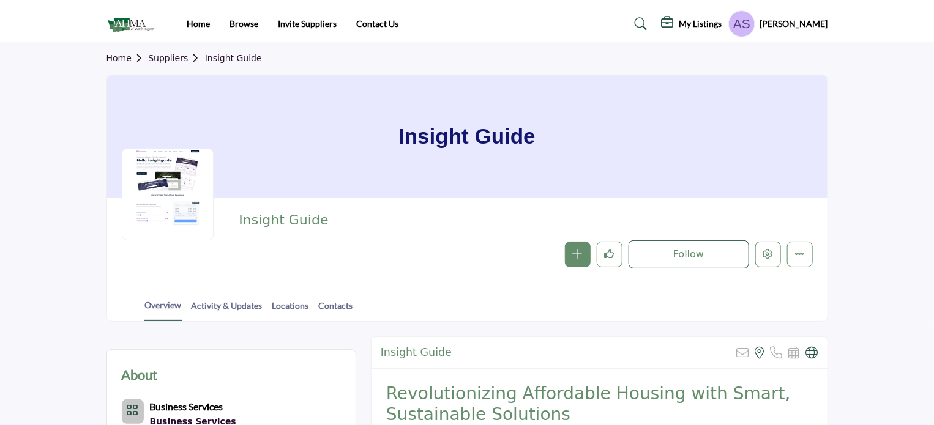
click at [130, 24] on img at bounding box center [134, 24] width 54 height 20
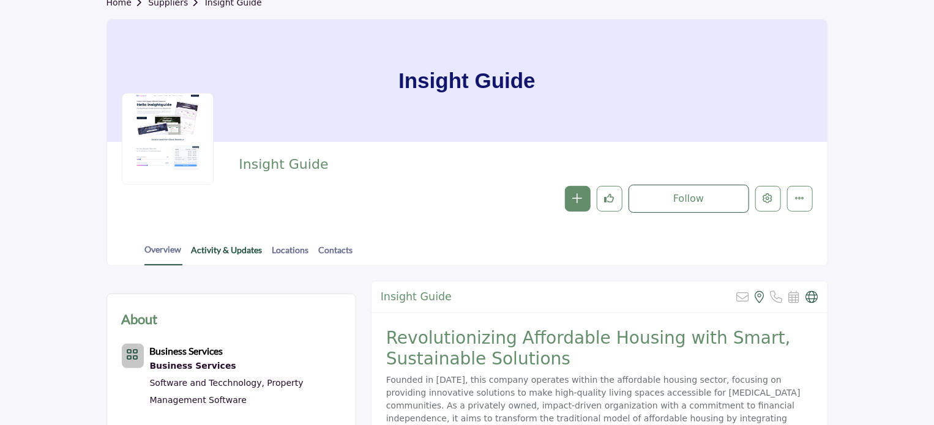
scroll to position [122, 0]
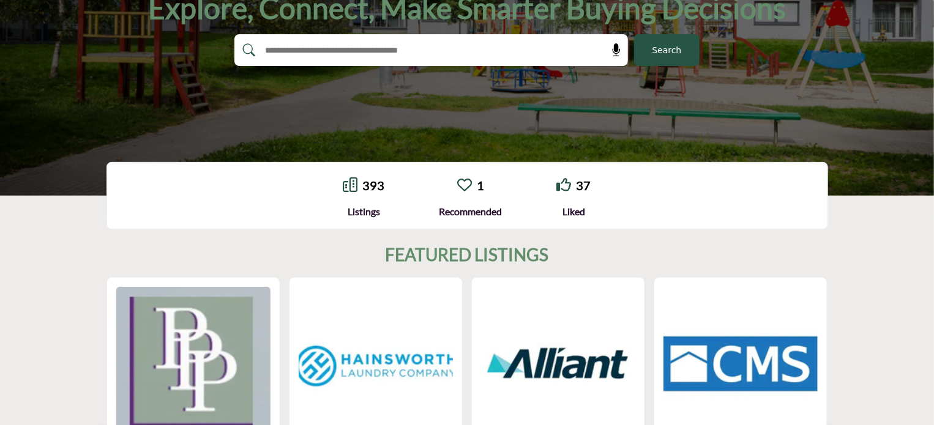
scroll to position [184, 0]
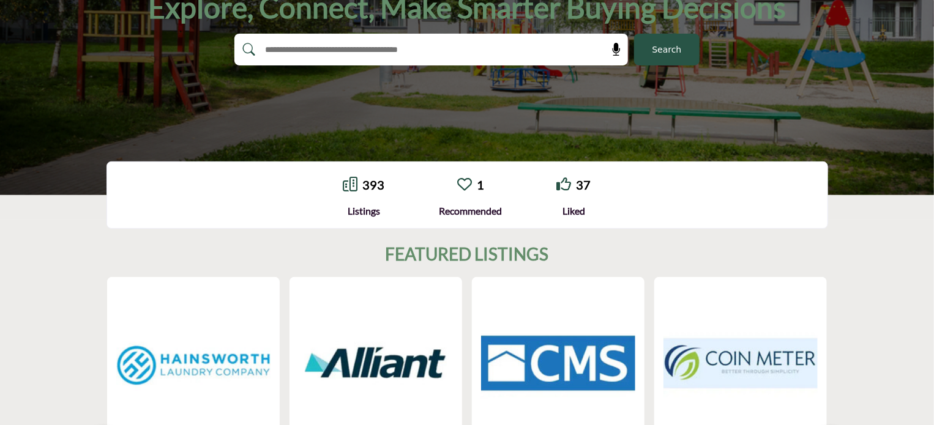
click at [480, 185] on link "1" at bounding box center [480, 185] width 7 height 15
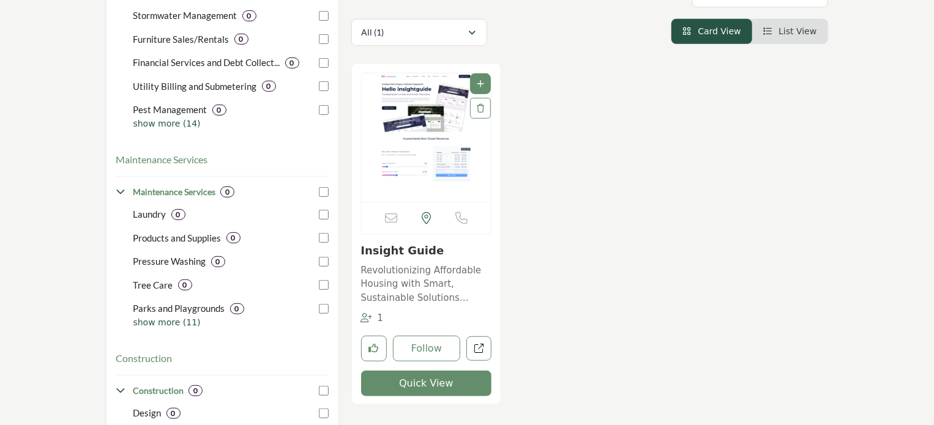
scroll to position [306, 0]
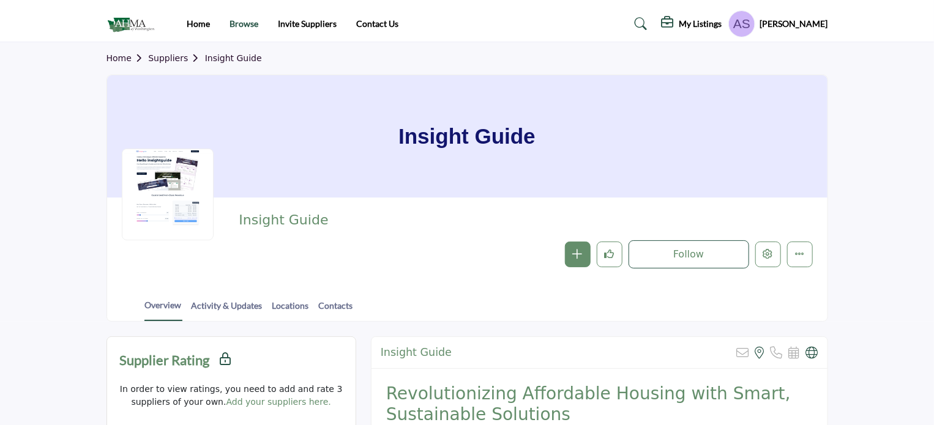
click at [240, 26] on link "Browse" at bounding box center [244, 23] width 29 height 10
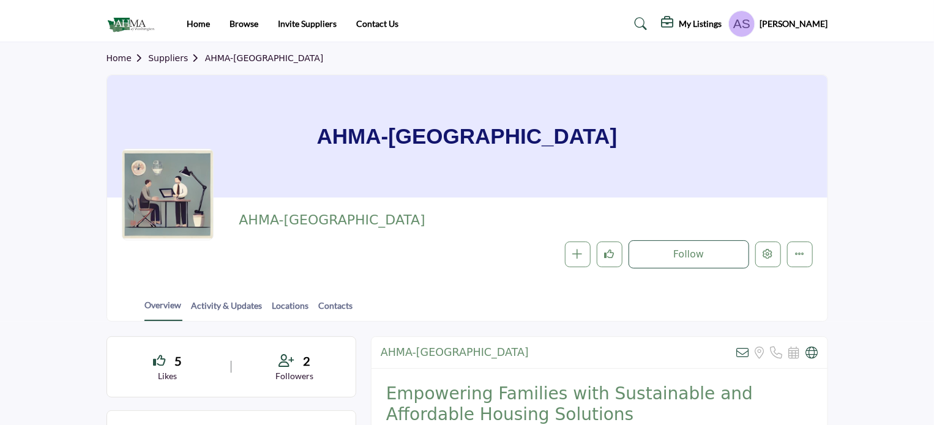
click at [139, 21] on img at bounding box center [134, 24] width 54 height 20
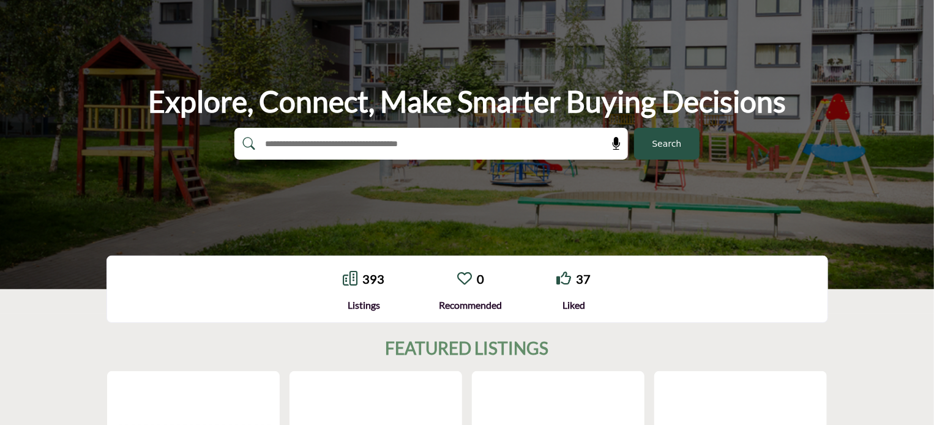
scroll to position [61, 0]
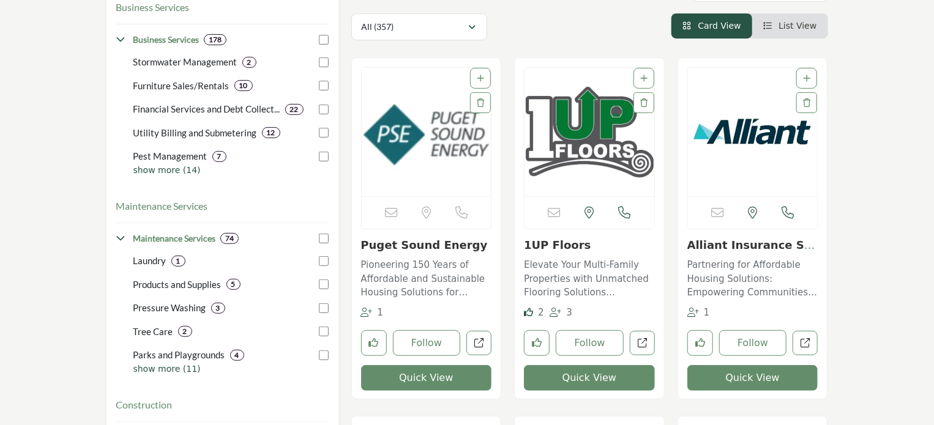
scroll to position [245, 0]
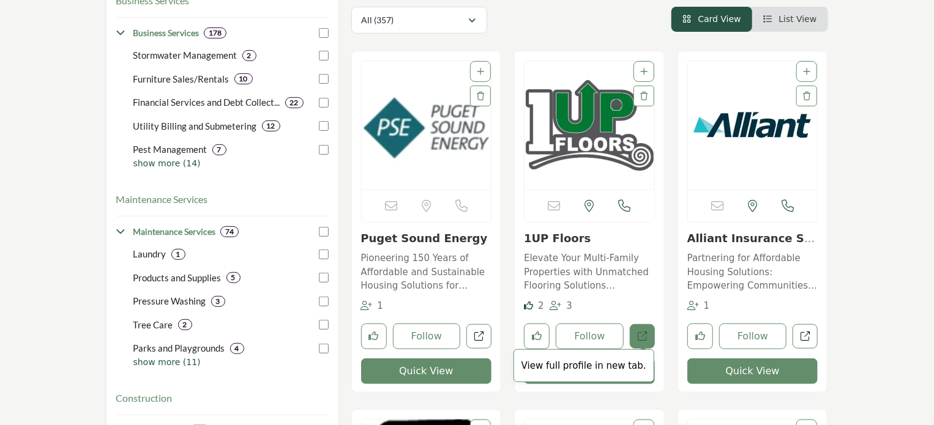
click at [643, 339] on icon "Open 1up-floors in new tab" at bounding box center [642, 336] width 9 height 9
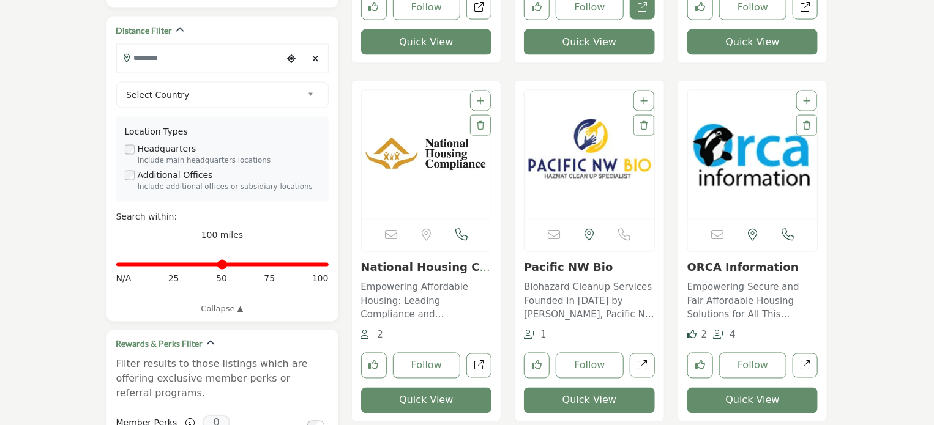
scroll to position [1041, 0]
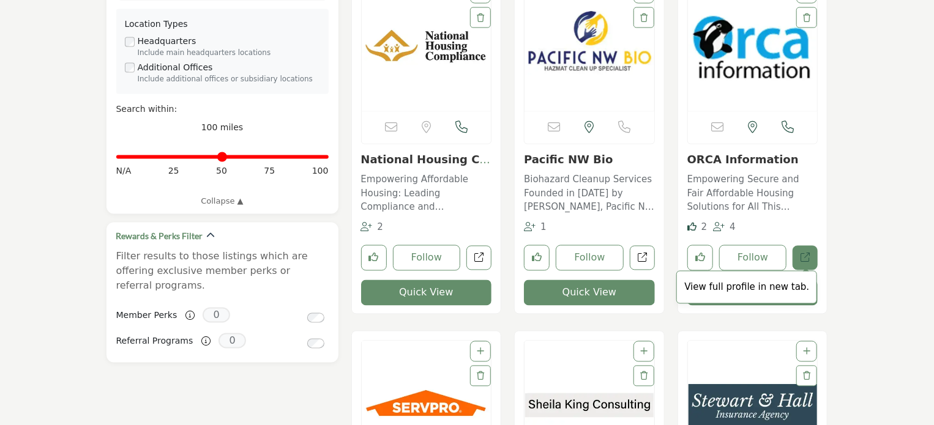
click at [807, 259] on icon "Open orca-information in new tab" at bounding box center [805, 257] width 9 height 9
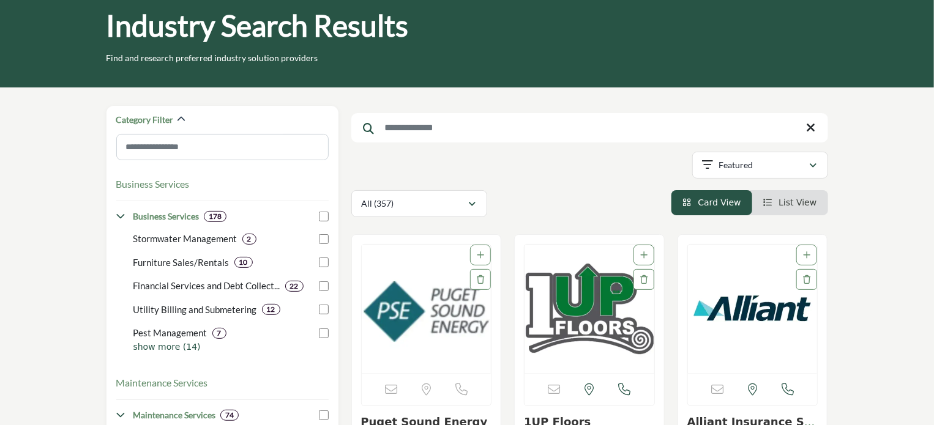
scroll to position [0, 0]
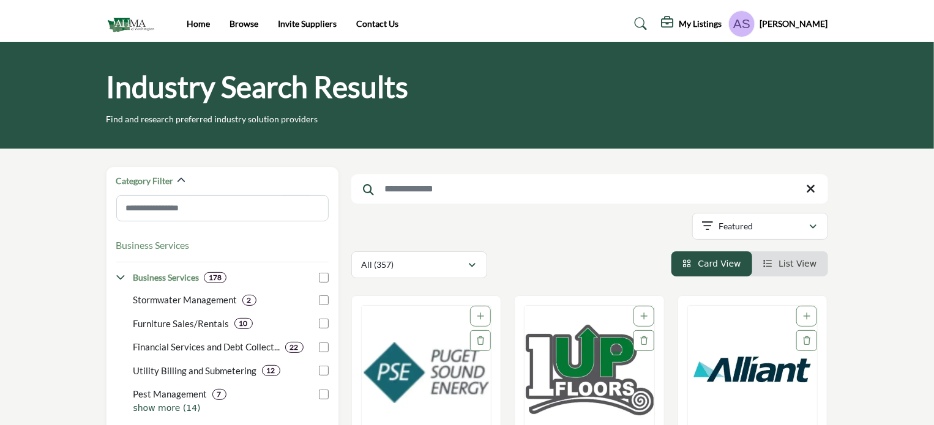
click at [787, 23] on h5 "[PERSON_NAME]" at bounding box center [794, 24] width 68 height 12
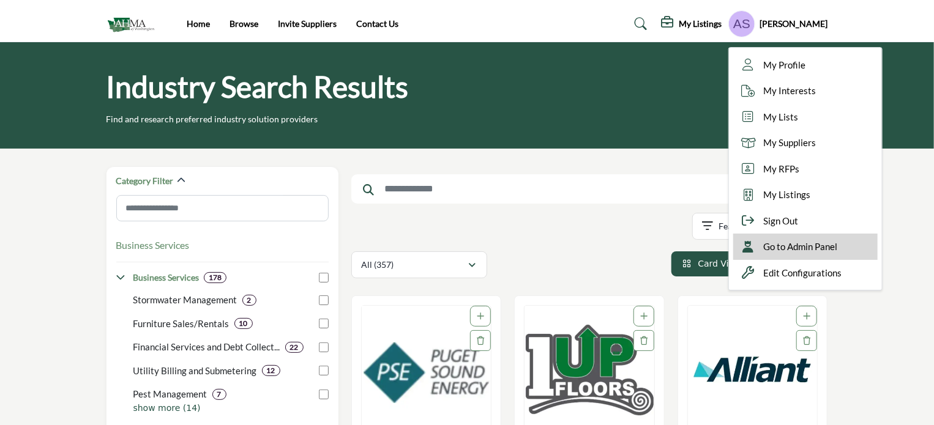
click at [812, 249] on span "Go to Admin Panel" at bounding box center [801, 247] width 74 height 14
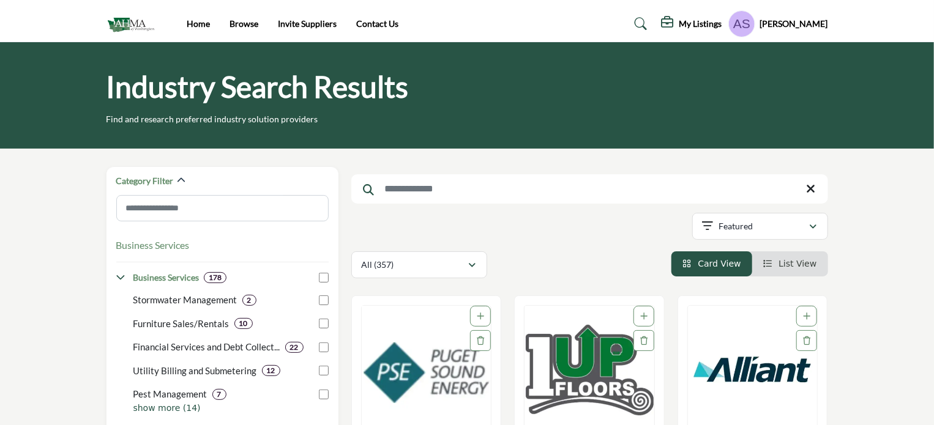
click at [784, 28] on h5 "[PERSON_NAME]" at bounding box center [794, 24] width 68 height 12
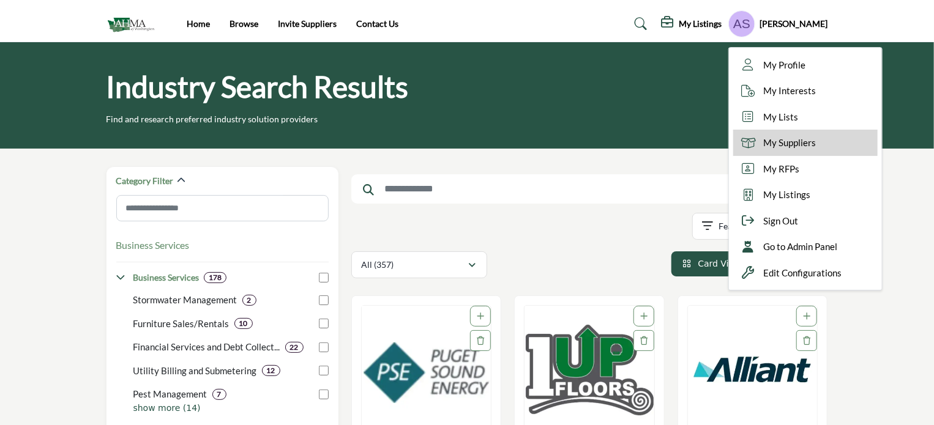
click at [789, 144] on span "My Suppliers" at bounding box center [790, 143] width 53 height 14
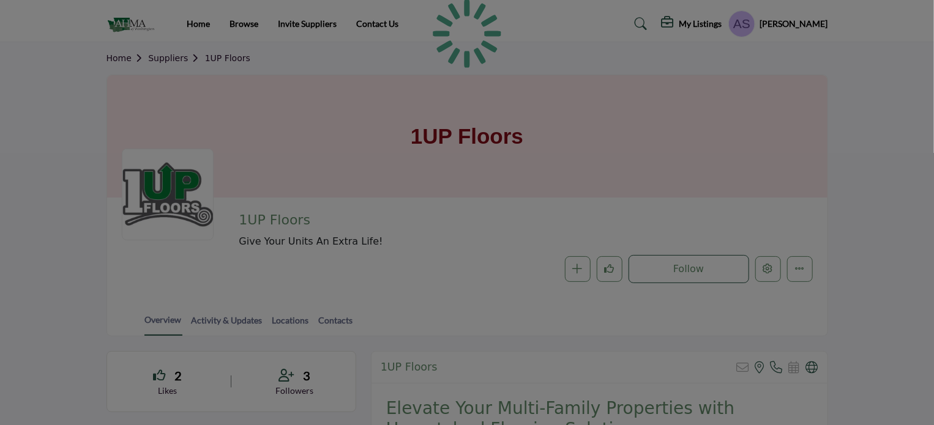
scroll to position [184, 0]
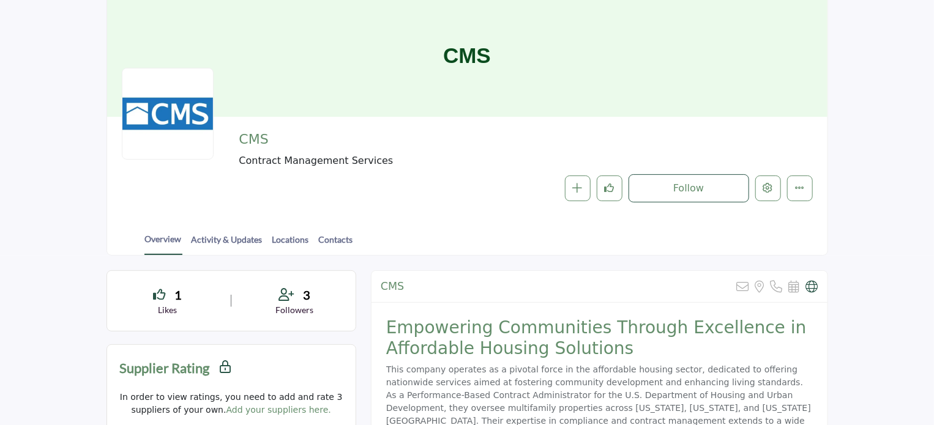
scroll to position [184, 0]
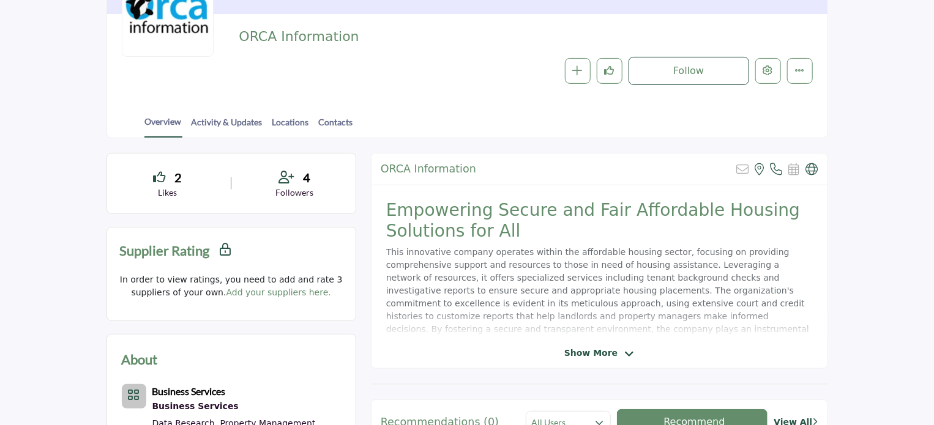
scroll to position [245, 0]
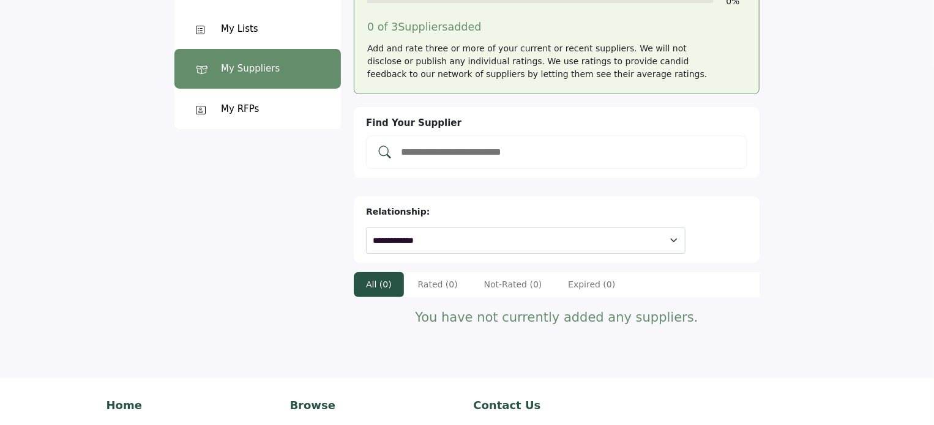
scroll to position [88, 0]
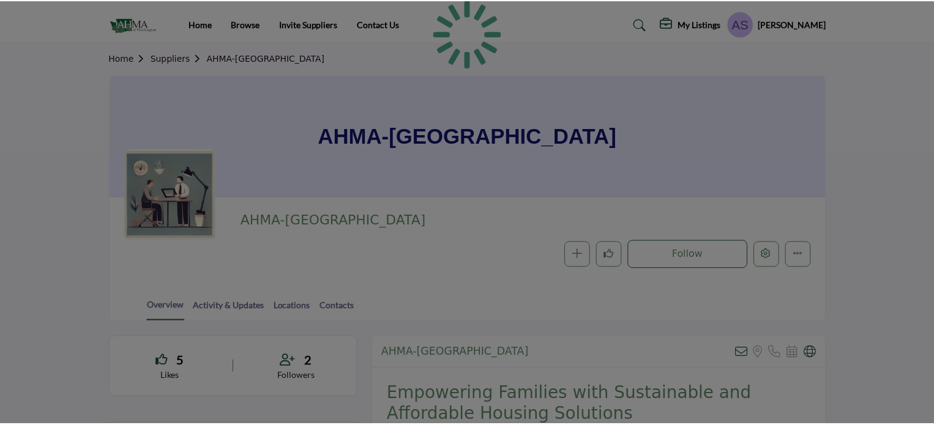
scroll to position [122, 0]
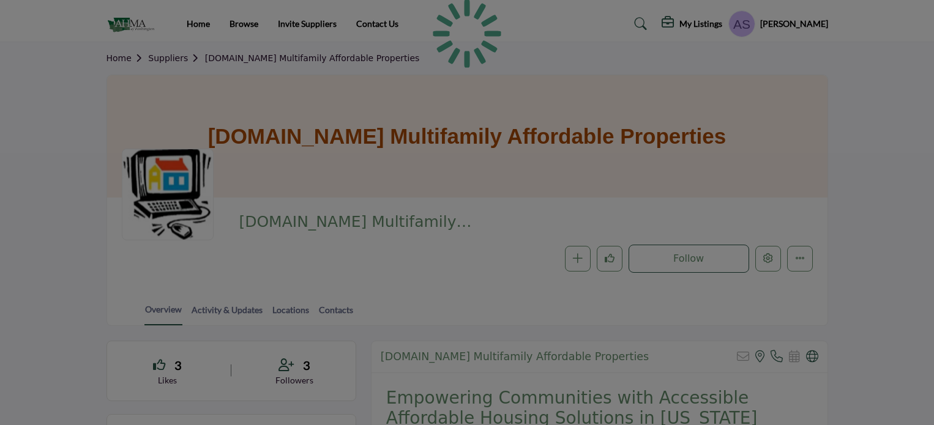
scroll to position [184, 0]
